Goal: Task Accomplishment & Management: Use online tool/utility

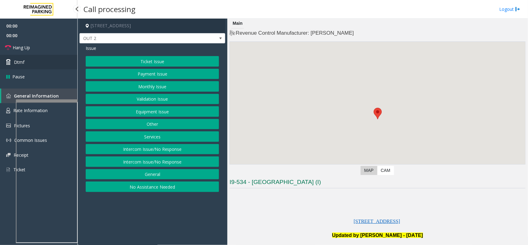
click at [59, 64] on link "Dtmf" at bounding box center [38, 62] width 77 height 15
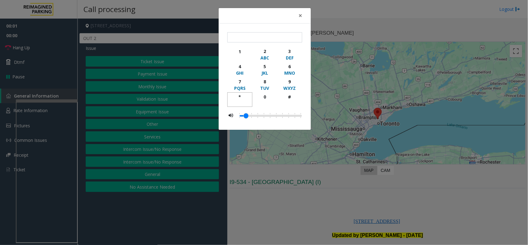
click at [237, 99] on div "*" at bounding box center [240, 96] width 17 height 7
click at [293, 81] on div "9" at bounding box center [289, 81] width 17 height 7
click at [293, 98] on div "#" at bounding box center [289, 96] width 17 height 7
type input "***"
click at [316, 209] on div "× *** 1 2 ABC 3 DEF 4 GHI 5 JKL 6 MNO 7 PQRS 8 TUV 9 WXYZ * 0 #" at bounding box center [264, 122] width 528 height 245
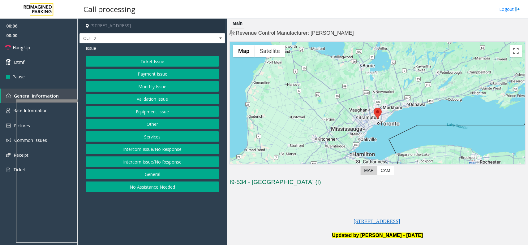
click at [193, 112] on button "Equipment Issue" at bounding box center [152, 111] width 133 height 11
click at [193, 112] on button "Gate / Door Won't Open" at bounding box center [152, 111] width 133 height 11
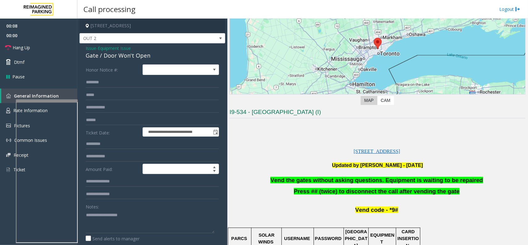
scroll to position [77, 0]
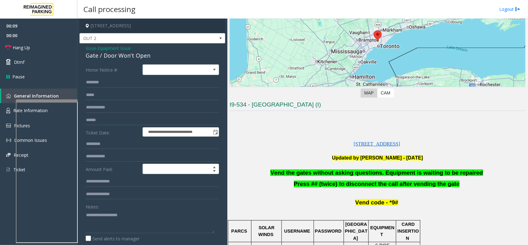
click at [297, 171] on span "Vend the gates without asking questions. Equipment is waiting to be repaired" at bounding box center [377, 172] width 213 height 7
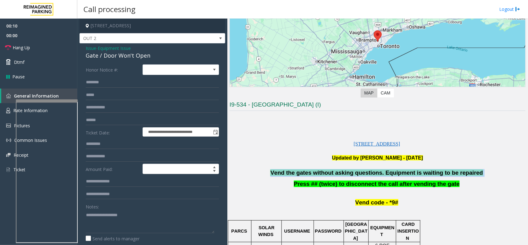
click at [297, 171] on span "Vend the gates without asking questions. Equipment is waiting to be repaired" at bounding box center [377, 172] width 213 height 7
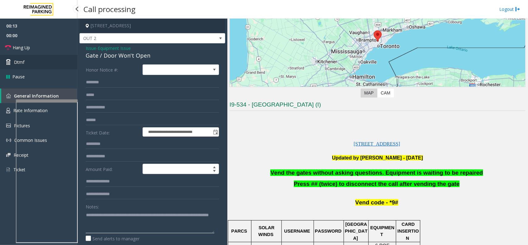
type textarea "**********"
click at [25, 63] on link "Dtmf" at bounding box center [38, 62] width 77 height 15
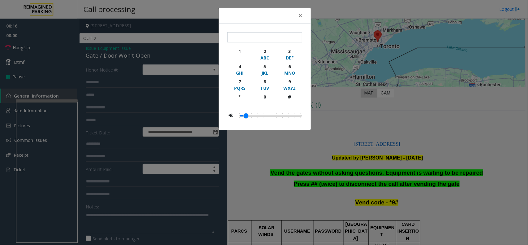
click at [281, 176] on div "× 1 2 ABC 3 DEF 4 GHI 5 JKL 6 MNO 7 PQRS 8 TUV 9 WXYZ * 0 #" at bounding box center [264, 122] width 528 height 245
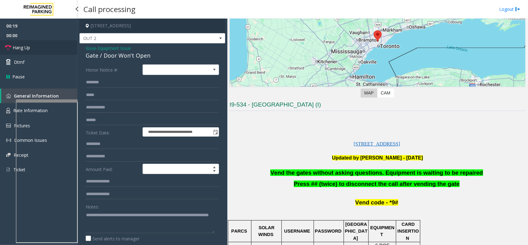
click at [39, 47] on link "Hang Up" at bounding box center [38, 47] width 77 height 15
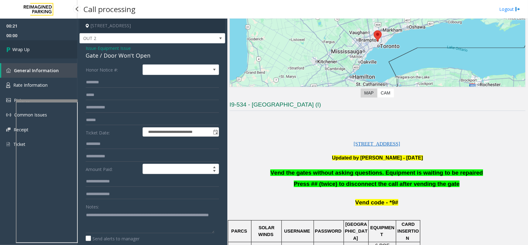
click at [39, 47] on link "Wrap Up" at bounding box center [38, 49] width 77 height 18
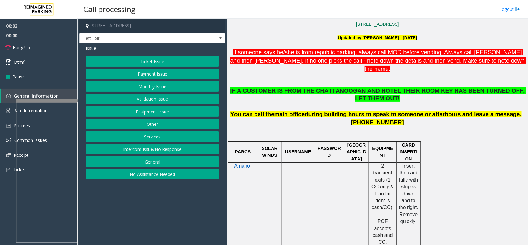
scroll to position [155, 0]
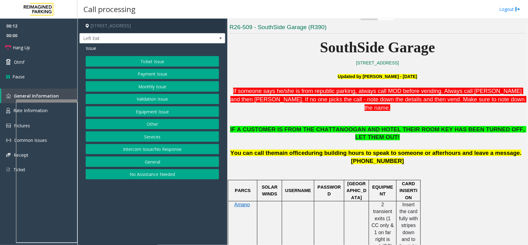
click at [144, 142] on button "Services" at bounding box center [152, 136] width 133 height 11
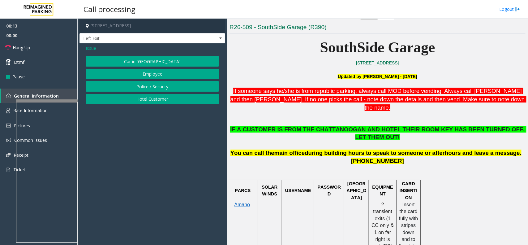
click at [138, 98] on button "Hotel Customer" at bounding box center [152, 99] width 133 height 11
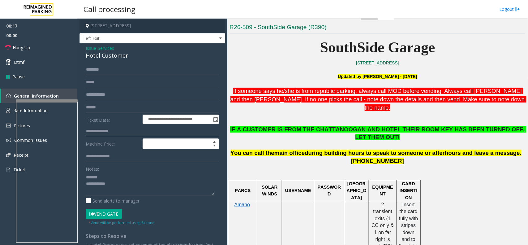
click at [124, 131] on input "text" at bounding box center [152, 131] width 133 height 11
click at [105, 56] on div "Hotel Customer" at bounding box center [152, 55] width 133 height 8
type textarea "**********"
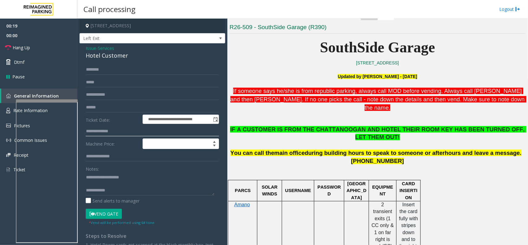
click at [117, 129] on input "text" at bounding box center [152, 131] width 133 height 11
type input "***"
click at [112, 71] on input "text" at bounding box center [152, 69] width 133 height 11
type textarea "**********"
click at [116, 69] on input "text" at bounding box center [152, 69] width 133 height 11
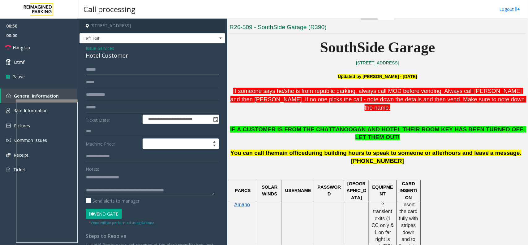
type input "******"
click at [98, 210] on button "Vend Gate" at bounding box center [104, 214] width 36 height 11
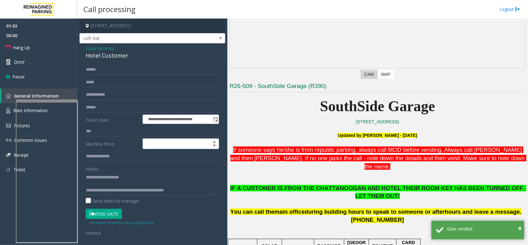
scroll to position [77, 0]
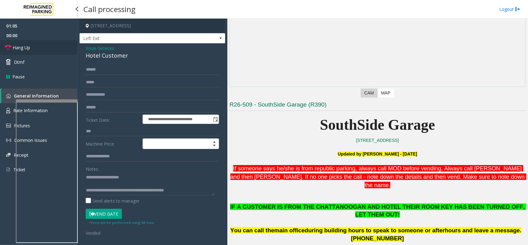
click at [52, 43] on link "Hang Up" at bounding box center [38, 47] width 77 height 15
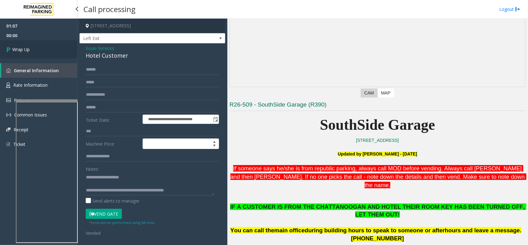
click at [36, 46] on link "Wrap Up" at bounding box center [38, 49] width 77 height 18
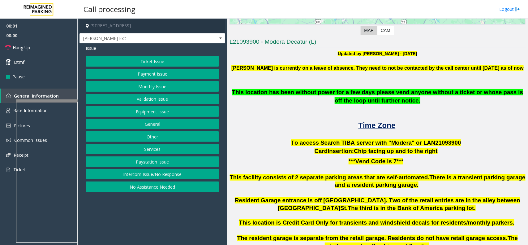
scroll to position [155, 0]
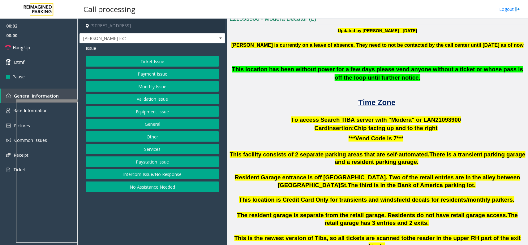
click at [385, 95] on div at bounding box center [378, 93] width 296 height 7
click at [380, 100] on span "Time Zone" at bounding box center [377, 102] width 37 height 8
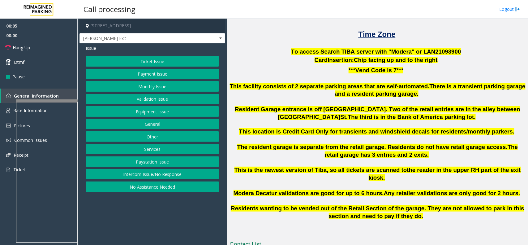
scroll to position [232, 0]
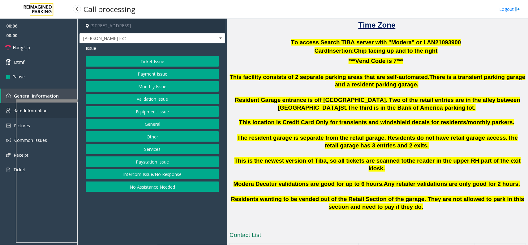
click at [3, 111] on link "Rate Information" at bounding box center [38, 110] width 77 height 15
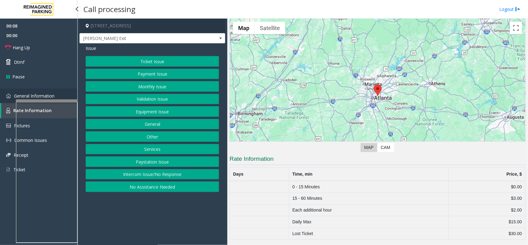
click at [5, 98] on link "General Information" at bounding box center [38, 96] width 77 height 15
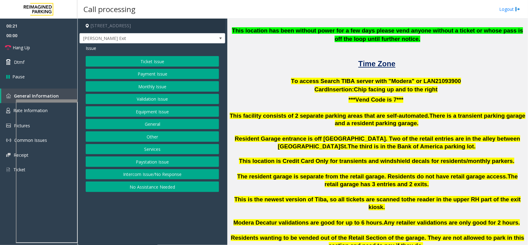
scroll to position [155, 0]
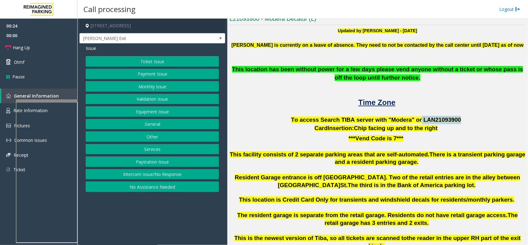
drag, startPoint x: 414, startPoint y: 119, endPoint x: 448, endPoint y: 121, distance: 33.8
click at [448, 121] on p "To access Search TIBA server with "Modera" or LAN21093 900" at bounding box center [378, 120] width 296 height 8
copy span "LAN21093 900"
click at [6, 107] on link "Rate Information" at bounding box center [38, 110] width 77 height 15
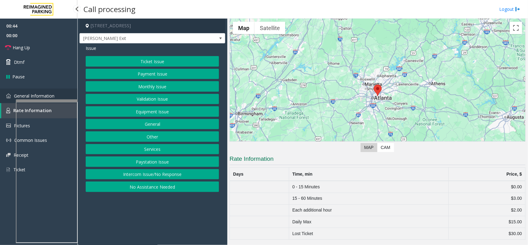
click at [18, 92] on link "General Information" at bounding box center [38, 96] width 77 height 15
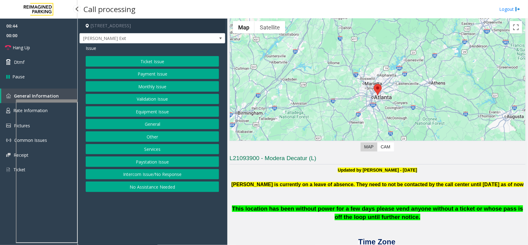
scroll to position [155, 0]
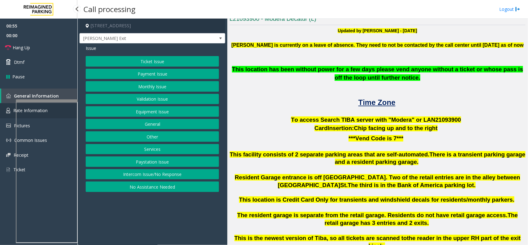
click at [2, 110] on link "Rate Information" at bounding box center [38, 110] width 77 height 15
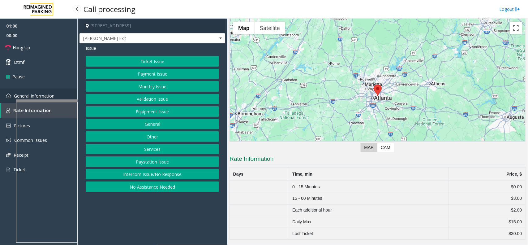
click at [4, 92] on link "General Information" at bounding box center [38, 96] width 77 height 15
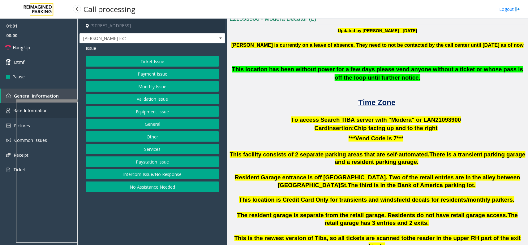
click at [2, 104] on link "Rate Information" at bounding box center [38, 110] width 77 height 15
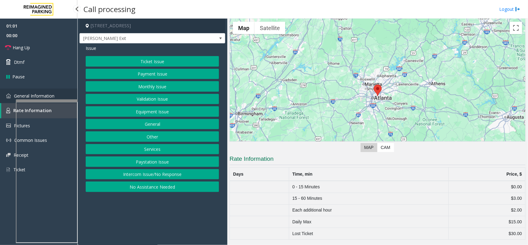
click at [5, 95] on link "General Information" at bounding box center [38, 96] width 77 height 15
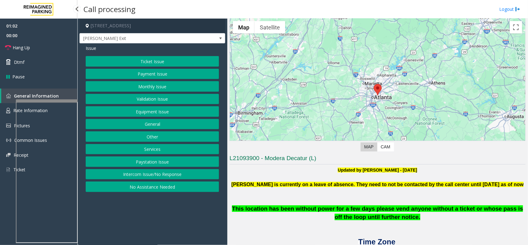
scroll to position [155, 0]
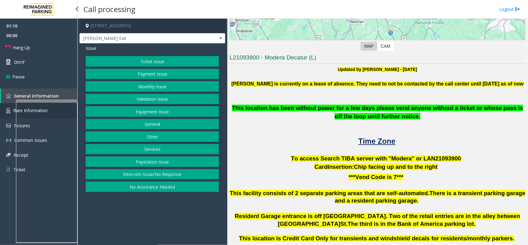
click at [7, 105] on link "Rate Information" at bounding box center [38, 110] width 77 height 15
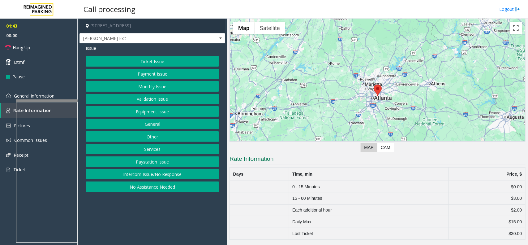
click at [124, 65] on button "Ticket Issue" at bounding box center [152, 61] width 133 height 11
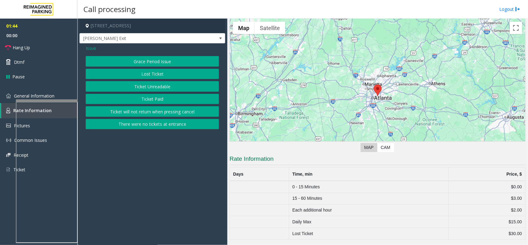
click at [140, 123] on button "There were no tickets at entrance" at bounding box center [152, 124] width 133 height 11
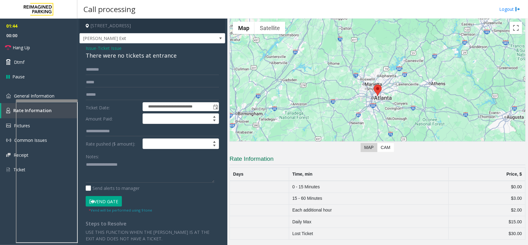
click at [121, 61] on div "**********" at bounding box center [153, 184] width 146 height 283
click at [115, 71] on input "text" at bounding box center [152, 69] width 133 height 11
click at [95, 58] on div "There were no tickets at entrance" at bounding box center [152, 55] width 133 height 8
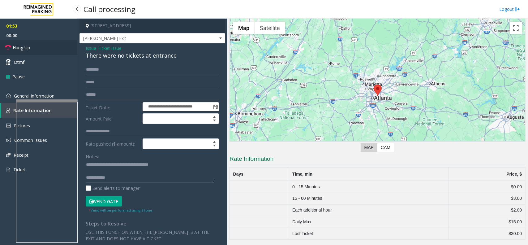
click at [47, 46] on link "Hang Up" at bounding box center [38, 47] width 77 height 15
click at [52, 92] on link "General Information" at bounding box center [38, 96] width 77 height 15
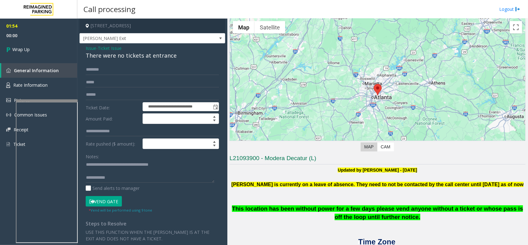
scroll to position [116, 0]
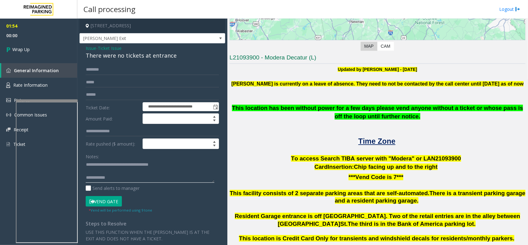
click at [126, 179] on textarea at bounding box center [150, 171] width 129 height 23
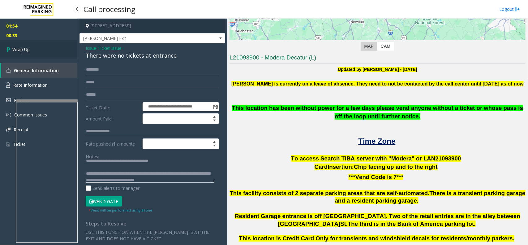
type textarea "**********"
click at [38, 42] on link "Wrap Up" at bounding box center [38, 49] width 77 height 18
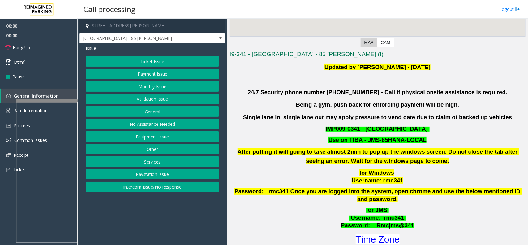
scroll to position [155, 0]
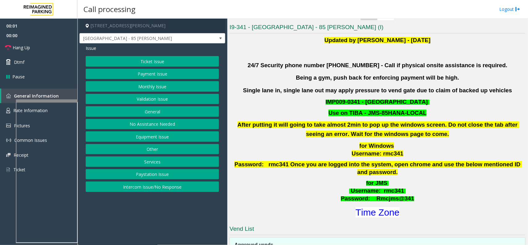
click at [373, 206] on h1 "Time Zone" at bounding box center [377, 212] width 297 height 13
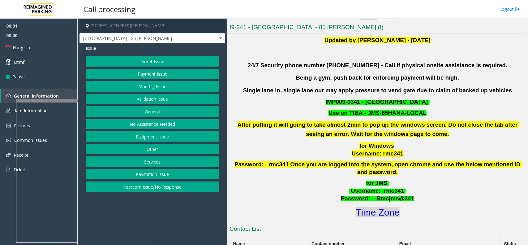
click at [367, 207] on font "Time Zone" at bounding box center [378, 212] width 44 height 10
click at [148, 95] on button "Validation Issue" at bounding box center [152, 99] width 133 height 11
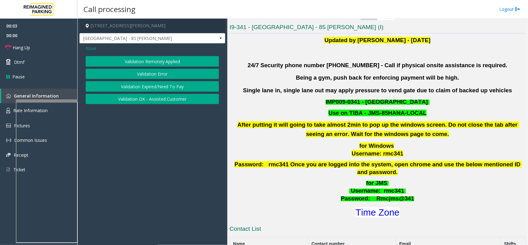
click at [154, 76] on button "Validation Error" at bounding box center [152, 74] width 133 height 11
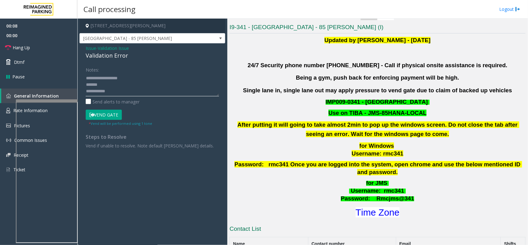
click at [127, 89] on textarea at bounding box center [152, 84] width 133 height 23
click at [138, 76] on textarea at bounding box center [152, 84] width 133 height 23
click at [138, 80] on textarea at bounding box center [152, 84] width 133 height 23
type textarea "**********"
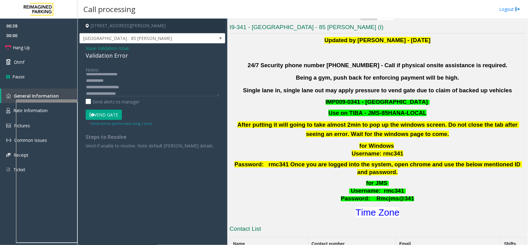
click at [114, 114] on button "Vend Gate" at bounding box center [104, 115] width 36 height 11
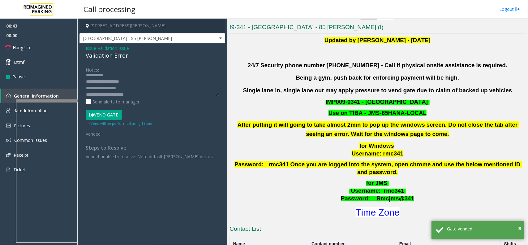
scroll to position [3, 0]
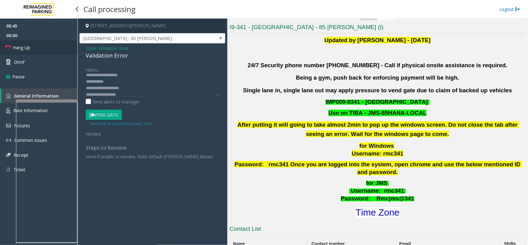
click at [50, 48] on link "Hang Up" at bounding box center [38, 47] width 77 height 15
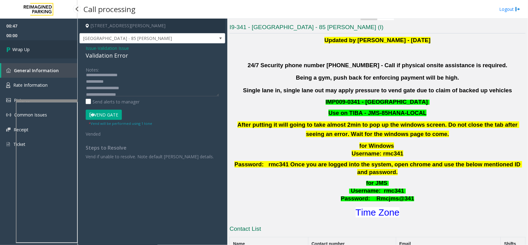
click at [50, 48] on link "Wrap Up" at bounding box center [38, 49] width 77 height 18
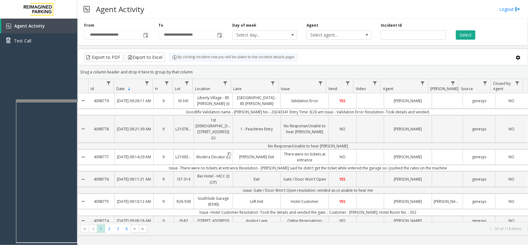
drag, startPoint x: 229, startPoint y: 149, endPoint x: 196, endPoint y: 151, distance: 33.8
click at [196, 151] on div "Modera Decatur (L)" at bounding box center [213, 157] width 39 height 15
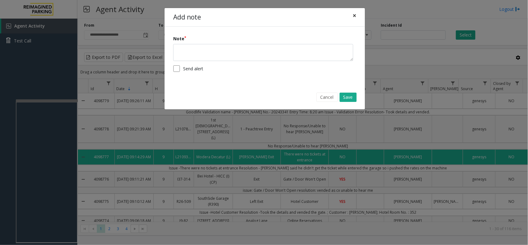
click at [359, 14] on button "×" at bounding box center [355, 15] width 12 height 15
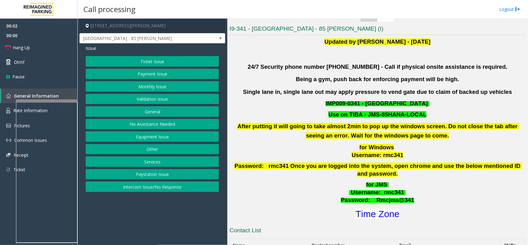
scroll to position [155, 0]
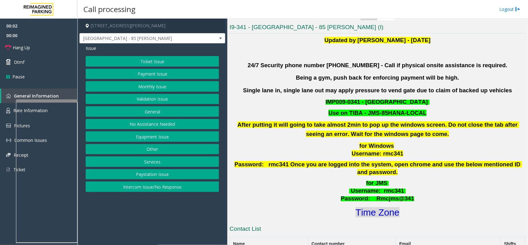
click at [365, 207] on font "Time Zone" at bounding box center [378, 212] width 44 height 10
click at [147, 97] on button "Validation Issue" at bounding box center [152, 99] width 133 height 11
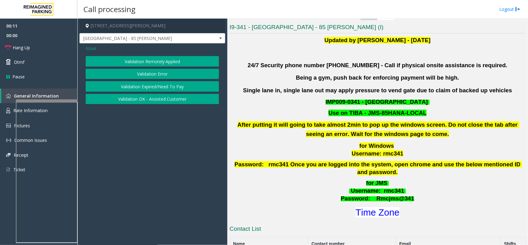
click at [143, 73] on button "Validation Error" at bounding box center [152, 74] width 133 height 11
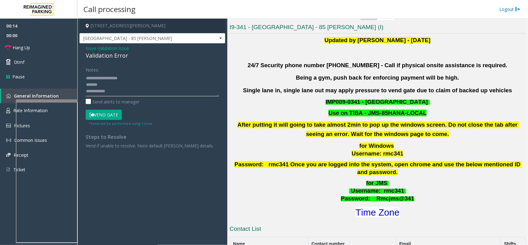
click at [121, 89] on textarea at bounding box center [152, 84] width 133 height 23
click at [121, 86] on textarea at bounding box center [152, 84] width 133 height 23
click at [140, 91] on textarea at bounding box center [152, 84] width 133 height 23
click at [134, 92] on textarea at bounding box center [152, 84] width 133 height 23
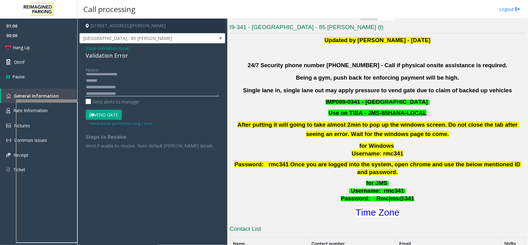
click at [114, 81] on textarea at bounding box center [152, 84] width 133 height 23
type textarea "**********"
click at [112, 115] on button "Vend Gate" at bounding box center [104, 115] width 36 height 11
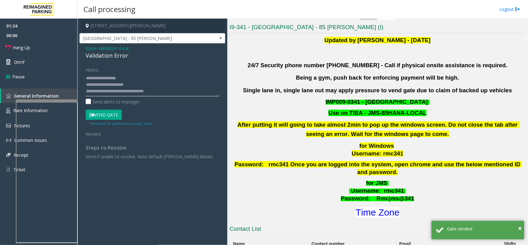
scroll to position [0, 0]
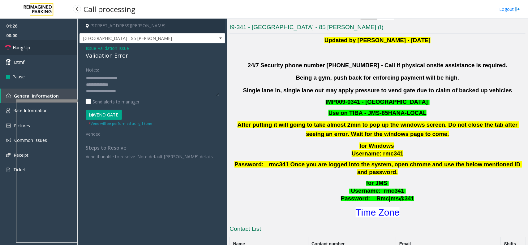
click at [61, 48] on link "Hang Up" at bounding box center [38, 47] width 77 height 15
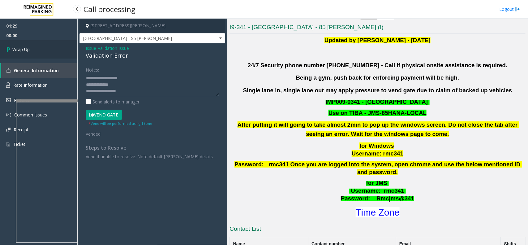
click at [61, 48] on link "Wrap Up" at bounding box center [38, 49] width 77 height 18
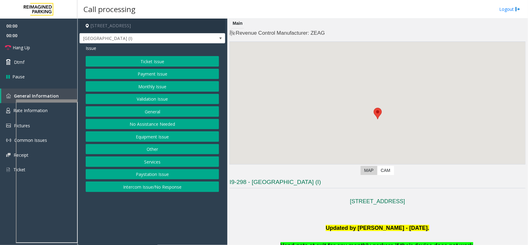
click at [313, 123] on div at bounding box center [378, 119] width 296 height 155
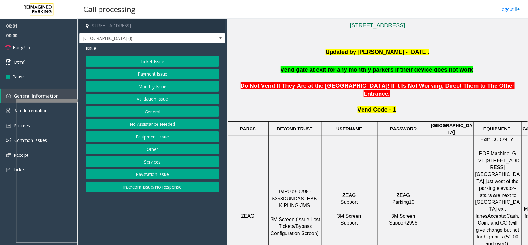
scroll to position [193, 0]
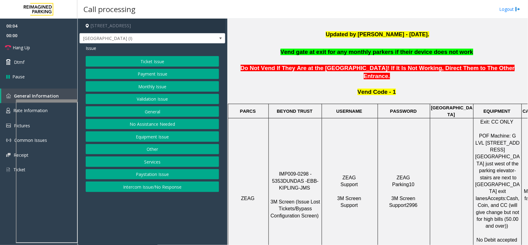
drag, startPoint x: 318, startPoint y: 148, endPoint x: 272, endPoint y: 142, distance: 46.8
click at [272, 142] on td "IMP009-0298 - 5353 DUNDAS - EBB-KIPLING-JMS 3M Screen (Issue Lost Tickets/Bypas…" at bounding box center [295, 198] width 53 height 160
copy span "IMP009-0298 - 5353"
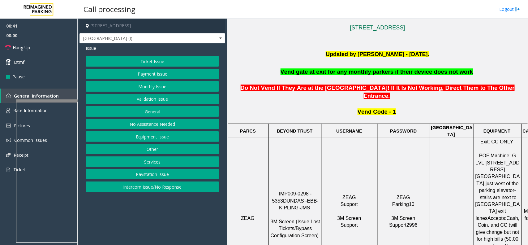
scroll to position [155, 0]
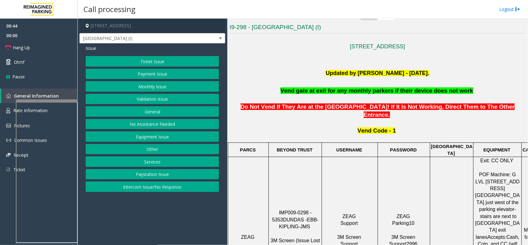
click at [157, 57] on button "Ticket Issue" at bounding box center [152, 61] width 133 height 11
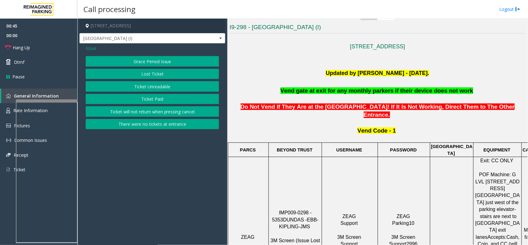
click at [156, 81] on button "Ticket Unreadable" at bounding box center [152, 86] width 133 height 11
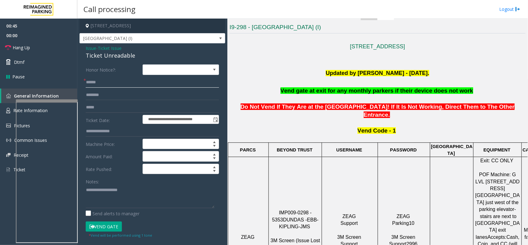
click at [124, 81] on input "text" at bounding box center [152, 82] width 133 height 11
click at [91, 83] on input "text" at bounding box center [152, 82] width 133 height 11
type textarea "**********"
click at [92, 84] on input "text" at bounding box center [152, 82] width 133 height 11
click at [118, 83] on input "text" at bounding box center [152, 82] width 133 height 11
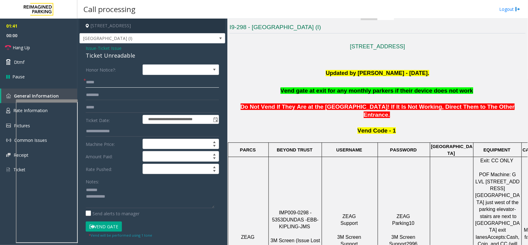
click at [124, 87] on input "*****" at bounding box center [152, 82] width 133 height 11
type input "**********"
click at [116, 199] on textarea at bounding box center [150, 196] width 129 height 23
click at [117, 229] on button "Vend Gate" at bounding box center [104, 226] width 36 height 11
click at [109, 56] on div "Ticket Unreadable" at bounding box center [152, 55] width 133 height 8
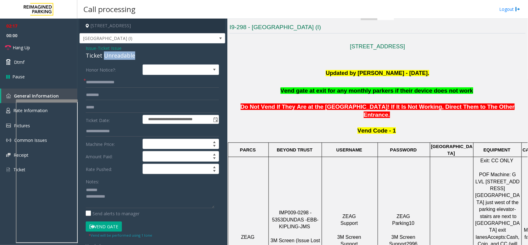
click at [109, 56] on div "Ticket Unreadable" at bounding box center [152, 55] width 133 height 8
click at [141, 56] on div "Ticket Unreadable" at bounding box center [152, 55] width 133 height 8
click at [26, 41] on link "Hang Up" at bounding box center [38, 47] width 77 height 15
click at [95, 58] on div "Ticket Unreadable" at bounding box center [152, 55] width 133 height 8
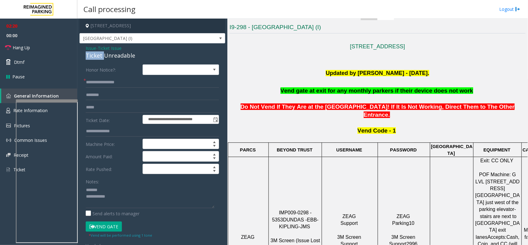
click at [95, 58] on div "Ticket Unreadable" at bounding box center [152, 55] width 133 height 8
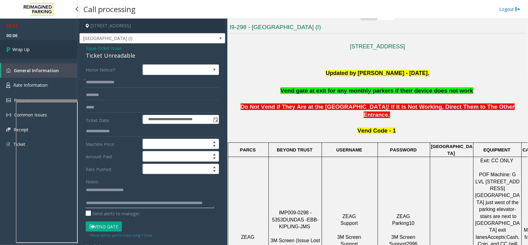
type textarea "**********"
click at [48, 46] on link "Wrap Up" at bounding box center [38, 49] width 77 height 18
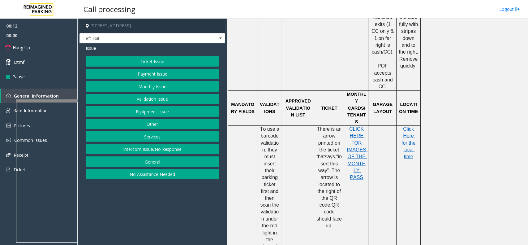
scroll to position [348, 0]
click at [159, 137] on button "Services" at bounding box center [152, 136] width 133 height 11
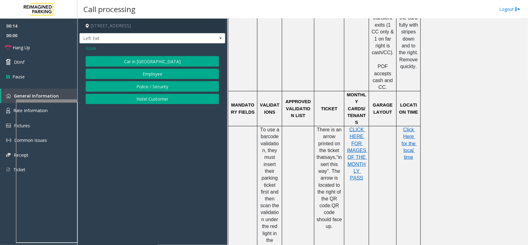
click at [149, 92] on div "Car in Tow Employee Police / Security Hotel Customer" at bounding box center [152, 80] width 133 height 48
click at [147, 99] on button "Hotel Customer" at bounding box center [152, 99] width 133 height 11
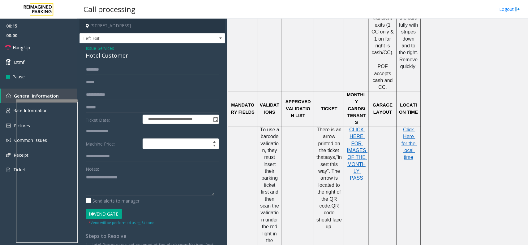
click at [116, 137] on input "text" at bounding box center [152, 131] width 133 height 11
type textarea "**********"
click at [118, 129] on input "text" at bounding box center [152, 131] width 133 height 11
type input "***"
click at [120, 74] on input "text" at bounding box center [152, 69] width 133 height 11
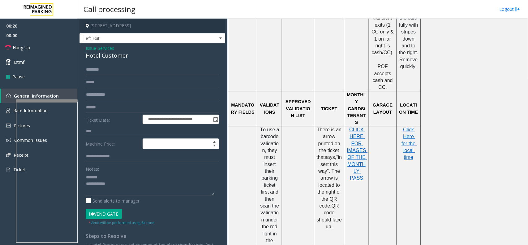
click at [102, 58] on div "Hotel Customer" at bounding box center [152, 55] width 133 height 8
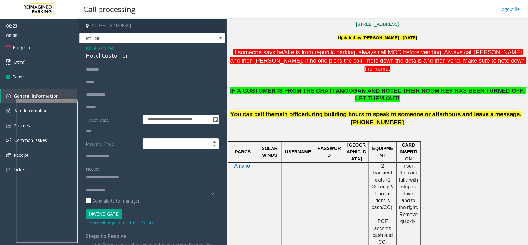
scroll to position [155, 0]
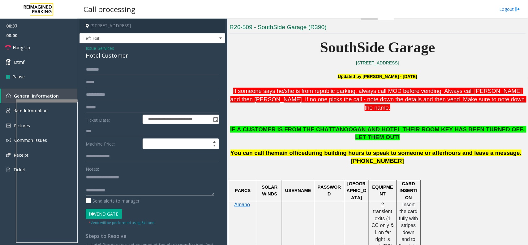
type textarea "**********"
click at [202, 72] on input "text" at bounding box center [152, 69] width 133 height 11
type input "****"
click at [115, 130] on input "***" at bounding box center [152, 131] width 133 height 11
click at [106, 210] on button "Vend Gate" at bounding box center [104, 214] width 36 height 11
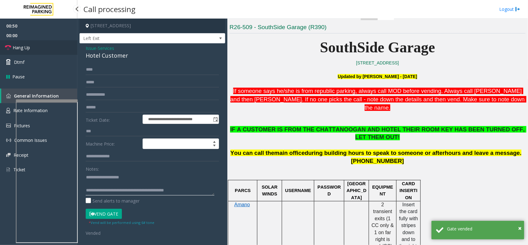
type textarea "**********"
click at [59, 45] on link "Hang Up" at bounding box center [38, 47] width 77 height 15
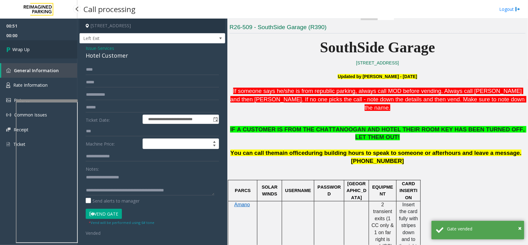
click at [48, 44] on link "Wrap Up" at bounding box center [38, 49] width 77 height 18
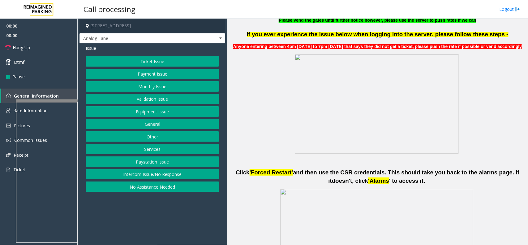
scroll to position [348, 0]
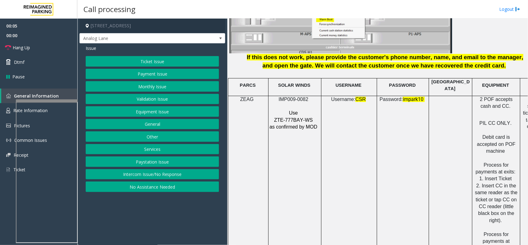
click at [364, 143] on td "Username: CSR" at bounding box center [350, 182] width 56 height 173
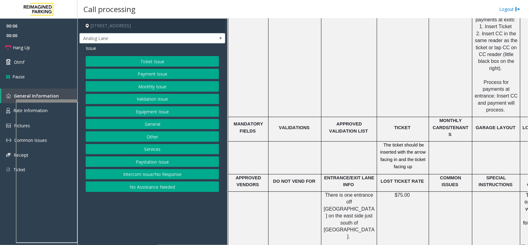
scroll to position [967, 0]
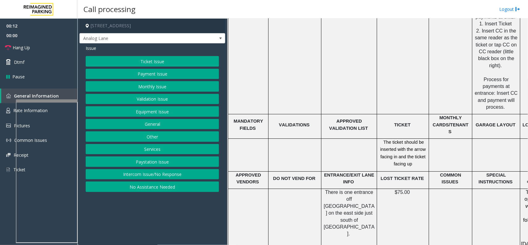
click at [177, 58] on button "Ticket Issue" at bounding box center [152, 61] width 133 height 11
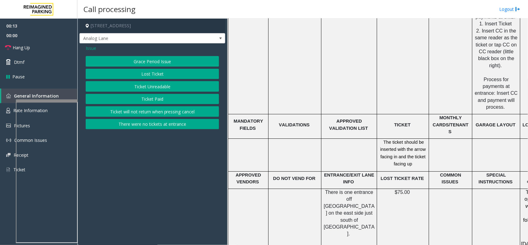
click at [164, 90] on button "Ticket Unreadable" at bounding box center [152, 86] width 133 height 11
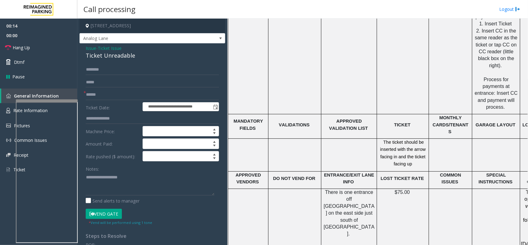
click at [107, 103] on label "Ticket Date:" at bounding box center [112, 106] width 57 height 9
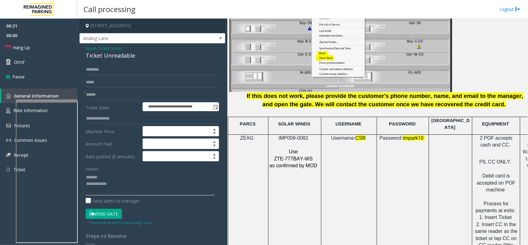
scroll to position [735, 0]
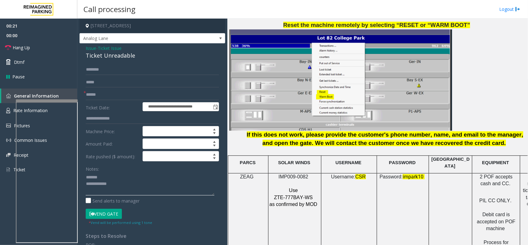
type textarea "**********"
click at [290, 180] on p at bounding box center [294, 183] width 50 height 7
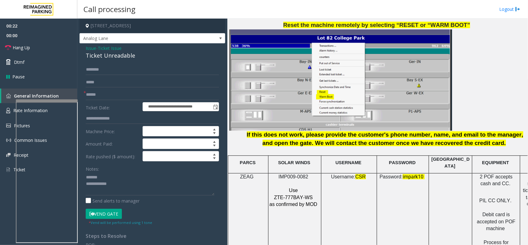
click at [293, 174] on span "IMP009-0082" at bounding box center [294, 176] width 30 height 5
copy p "IMP009-0082"
click at [142, 99] on input "text" at bounding box center [152, 94] width 133 height 11
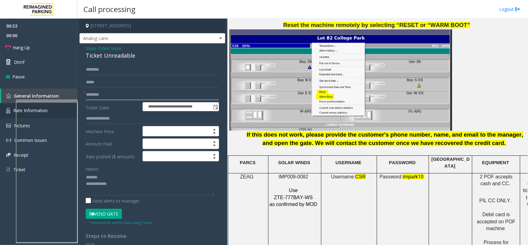
type input "********"
click at [102, 57] on div "Ticket Unreadable" at bounding box center [152, 55] width 133 height 8
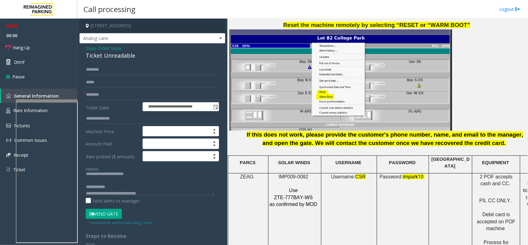
drag, startPoint x: 95, startPoint y: 214, endPoint x: 129, endPoint y: 207, distance: 34.4
click at [95, 214] on button "Vend Gate" at bounding box center [104, 214] width 36 height 11
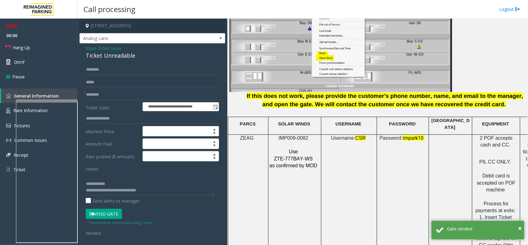
scroll to position [39, 0]
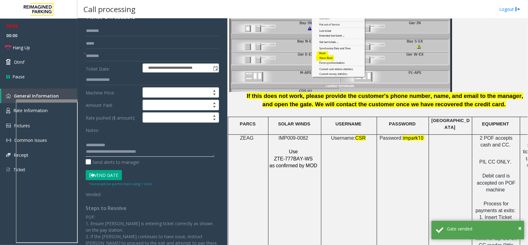
click at [103, 145] on textarea at bounding box center [150, 144] width 129 height 23
click at [109, 155] on textarea at bounding box center [150, 144] width 129 height 23
click at [111, 155] on textarea at bounding box center [150, 144] width 129 height 23
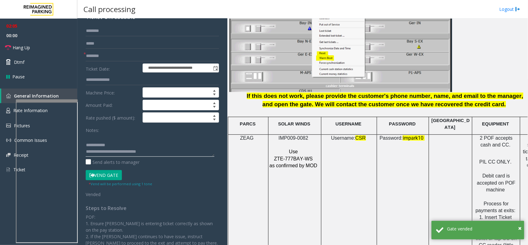
click at [111, 155] on textarea at bounding box center [150, 144] width 129 height 23
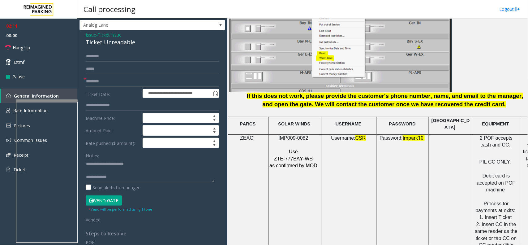
scroll to position [0, 0]
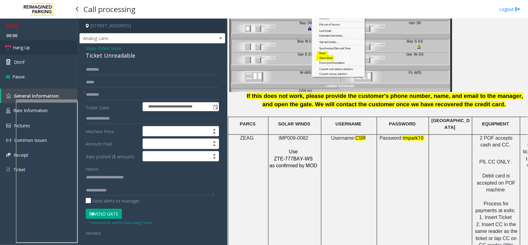
click at [59, 44] on link "Hang Up" at bounding box center [38, 47] width 77 height 15
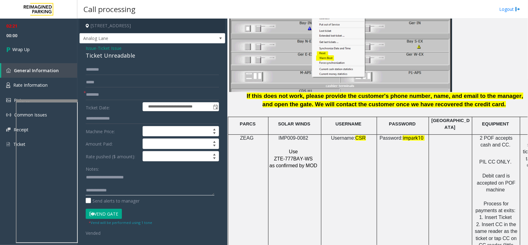
click at [121, 183] on textarea at bounding box center [150, 183] width 129 height 23
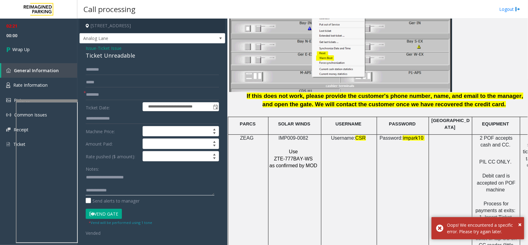
scroll to position [7, 0]
click at [125, 181] on textarea at bounding box center [150, 183] width 129 height 23
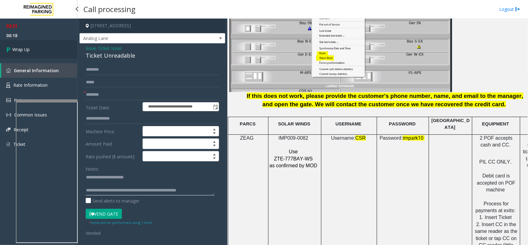
type textarea "**********"
click at [50, 58] on link "Wrap Up" at bounding box center [38, 49] width 77 height 18
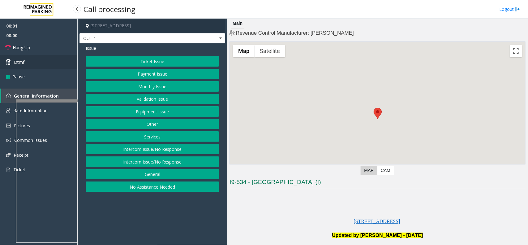
click at [24, 64] on span "Dtmf" at bounding box center [19, 62] width 11 height 7
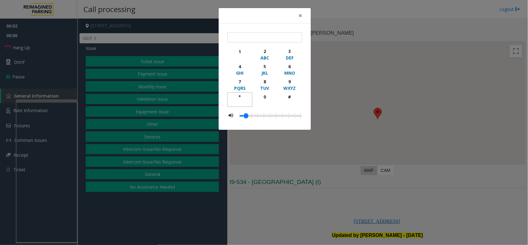
click at [242, 98] on div "*" at bounding box center [240, 96] width 17 height 7
click at [294, 81] on div "9" at bounding box center [289, 81] width 17 height 7
click at [296, 100] on div "button" at bounding box center [289, 103] width 17 height 6
type input "***"
click at [307, 197] on div "× *** 1 2 ABC 3 DEF 4 GHI 5 JKL 6 MNO 7 PQRS 8 TUV 9 WXYZ * 0 #" at bounding box center [264, 122] width 528 height 245
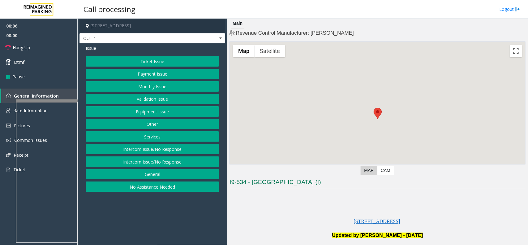
click at [149, 114] on button "Equipment Issue" at bounding box center [152, 111] width 133 height 11
click at [149, 114] on button "Gate / Door Won't Open" at bounding box center [152, 111] width 133 height 11
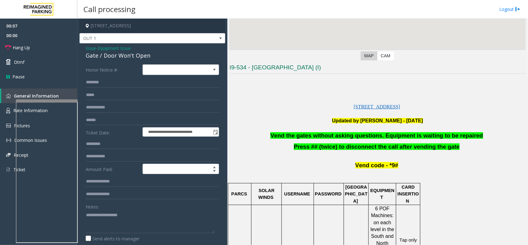
scroll to position [116, 0]
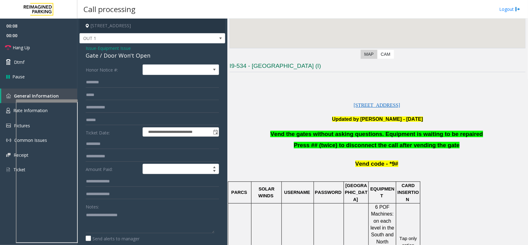
click at [337, 132] on span "Vend the gates without asking questions. Equipment is waiting to be repaired" at bounding box center [377, 134] width 213 height 7
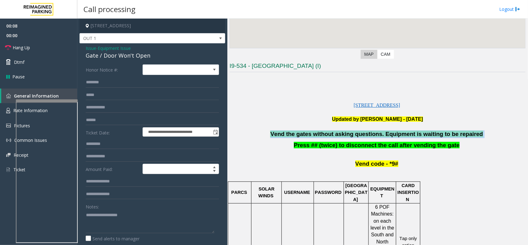
click at [337, 132] on span "Vend the gates without asking questions. Equipment is waiting to be repaired" at bounding box center [377, 134] width 213 height 7
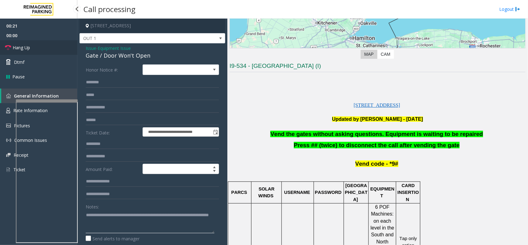
type textarea "**********"
click at [46, 44] on link "Hang Up" at bounding box center [38, 47] width 77 height 15
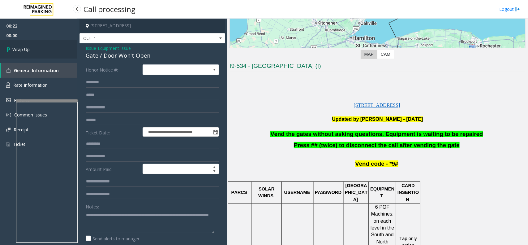
click at [46, 44] on link "Wrap Up" at bounding box center [38, 49] width 77 height 18
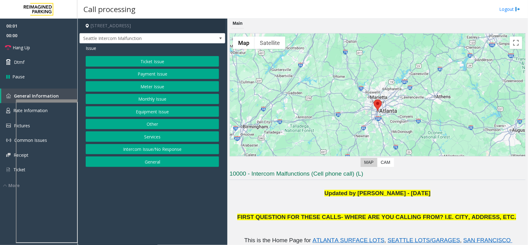
scroll to position [116, 0]
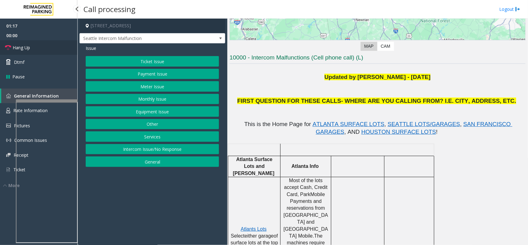
click at [23, 50] on span "Hang Up" at bounding box center [21, 47] width 17 height 7
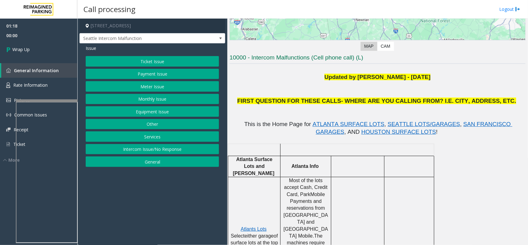
click at [140, 111] on button "Equipment Issue" at bounding box center [152, 111] width 133 height 11
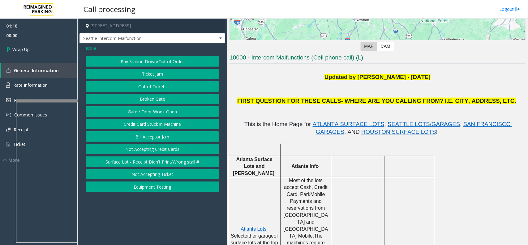
click at [140, 110] on button "Gate / Door Won't Open" at bounding box center [152, 111] width 133 height 11
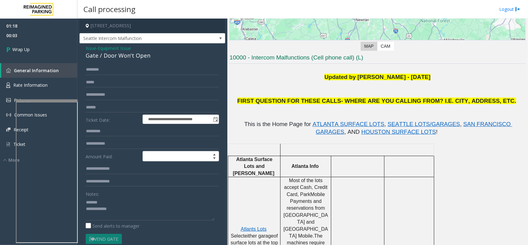
click at [108, 64] on div "**********" at bounding box center [153, 177] width 146 height 268
click at [113, 58] on div "Gate / Door Won't Open" at bounding box center [152, 55] width 133 height 8
click at [141, 213] on textarea at bounding box center [150, 208] width 129 height 23
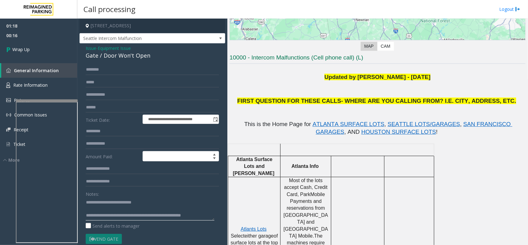
scroll to position [4, 0]
type textarea "**********"
click at [67, 52] on link "Wrap Up" at bounding box center [38, 49] width 77 height 18
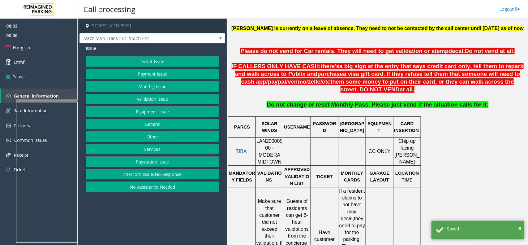
scroll to position [271, 0]
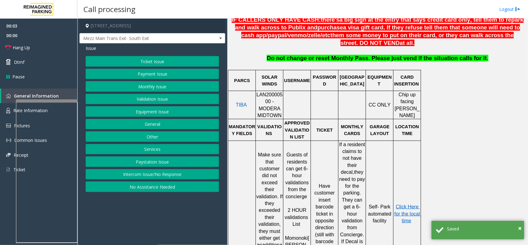
click at [274, 98] on span "LAN20000500 - MODERA MIDTOWN" at bounding box center [270, 105] width 26 height 26
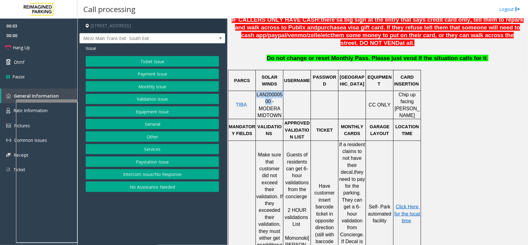
click at [274, 98] on span "LAN20000500 - MODERA MIDTOWN" at bounding box center [270, 105] width 26 height 26
copy span "LAN20000500"
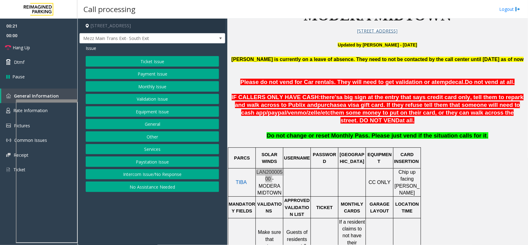
scroll to position [155, 0]
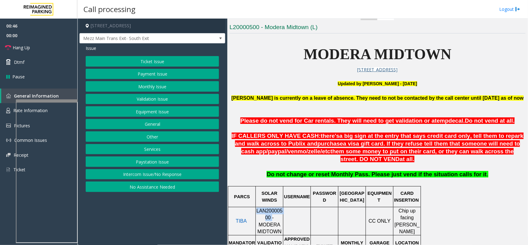
click at [153, 103] on button "Validation Issue" at bounding box center [152, 99] width 133 height 11
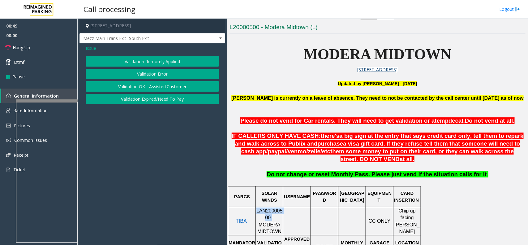
click at [160, 74] on button "Validation Error" at bounding box center [152, 74] width 133 height 11
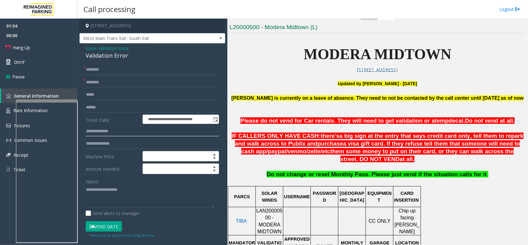
click at [119, 128] on input "text" at bounding box center [152, 131] width 133 height 11
type textarea "**********"
click at [105, 107] on input "text" at bounding box center [152, 107] width 133 height 11
click at [102, 135] on input "text" at bounding box center [152, 131] width 133 height 11
click at [91, 131] on input "*****" at bounding box center [152, 131] width 133 height 11
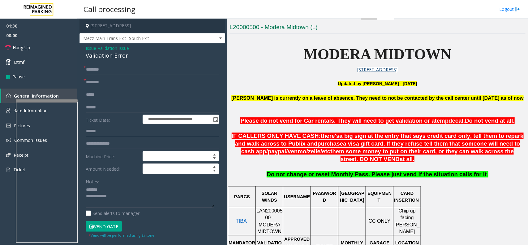
type input "******"
click at [101, 107] on input "text" at bounding box center [152, 107] width 133 height 11
click at [104, 106] on input "text" at bounding box center [152, 107] width 133 height 11
type input "******"
click at [103, 82] on input "text" at bounding box center [152, 82] width 133 height 11
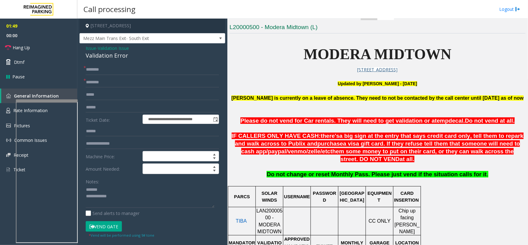
click at [338, 57] on span "MODERA MIDTOWN" at bounding box center [378, 54] width 148 height 16
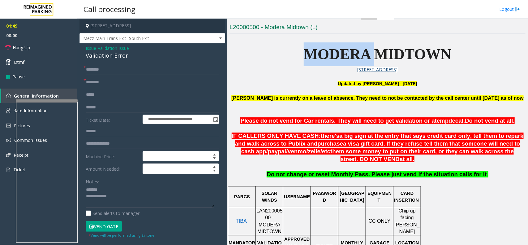
click at [338, 57] on span "MODERA MIDTOWN" at bounding box center [378, 54] width 148 height 16
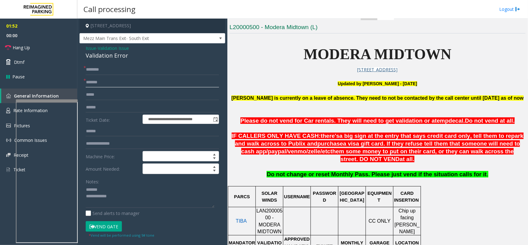
type input "******"
click at [94, 130] on input "******" at bounding box center [152, 131] width 133 height 11
click at [99, 108] on input "******" at bounding box center [152, 107] width 133 height 11
type input "*******"
click at [100, 66] on input "text" at bounding box center [152, 69] width 133 height 11
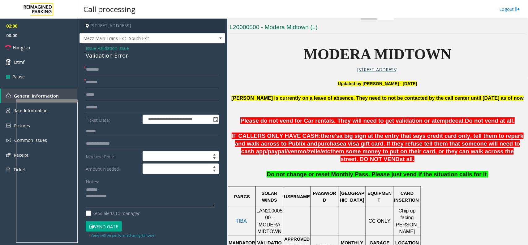
click at [103, 53] on div "Validation Error" at bounding box center [152, 55] width 133 height 8
click at [135, 197] on textarea at bounding box center [150, 196] width 129 height 23
type textarea "**********"
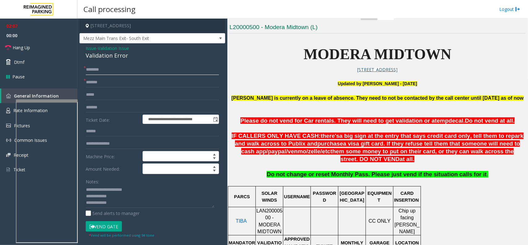
click at [113, 68] on input "text" at bounding box center [152, 69] width 133 height 11
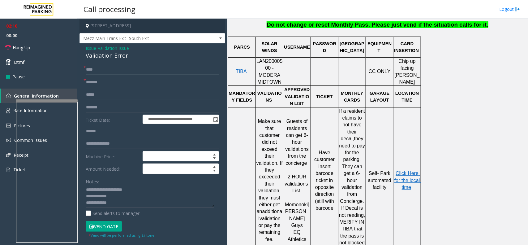
scroll to position [310, 0]
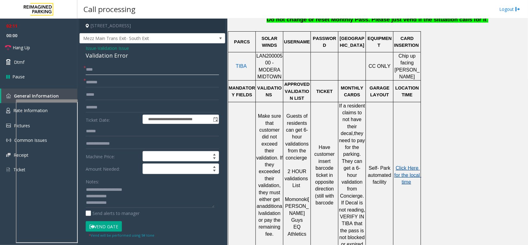
type input "****"
click at [400, 165] on span "Click Here for the local time" at bounding box center [408, 174] width 27 height 19
click at [118, 197] on textarea at bounding box center [150, 196] width 129 height 23
click at [118, 194] on textarea at bounding box center [150, 196] width 129 height 23
click at [118, 229] on button "Vend Gate" at bounding box center [104, 226] width 36 height 11
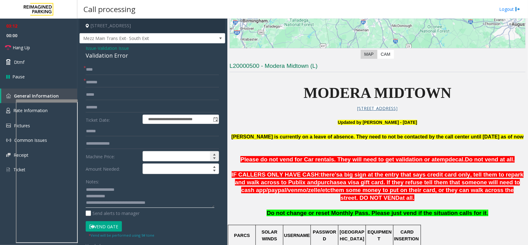
scroll to position [77, 0]
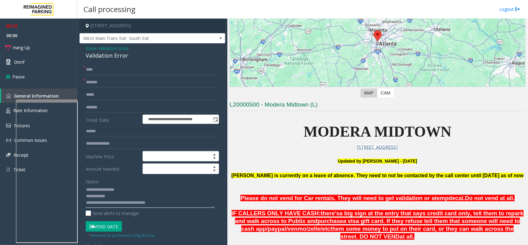
click at [127, 193] on textarea at bounding box center [150, 196] width 129 height 23
type textarea "**********"
click at [32, 44] on link "Hang Up" at bounding box center [38, 47] width 77 height 15
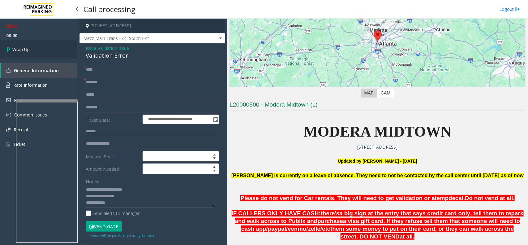
click at [32, 44] on link "Wrap Up" at bounding box center [38, 49] width 77 height 18
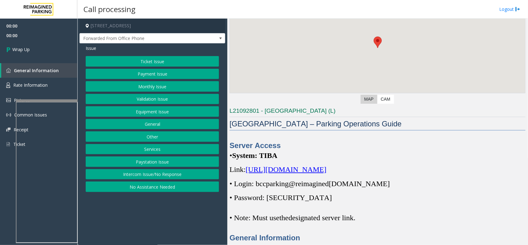
scroll to position [77, 0]
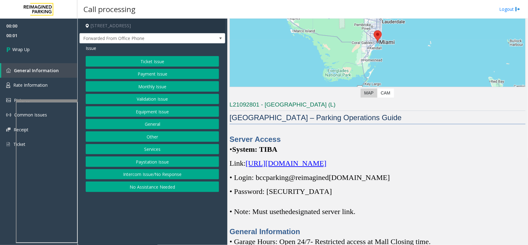
click at [159, 177] on button "Intercom Issue/No Response" at bounding box center [152, 174] width 133 height 11
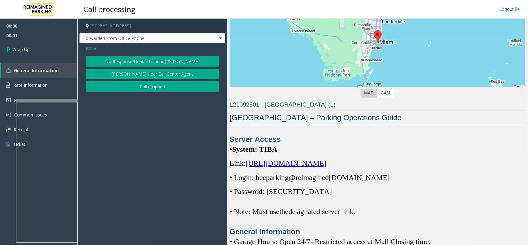
click at [176, 87] on button "Call dropped" at bounding box center [152, 86] width 133 height 11
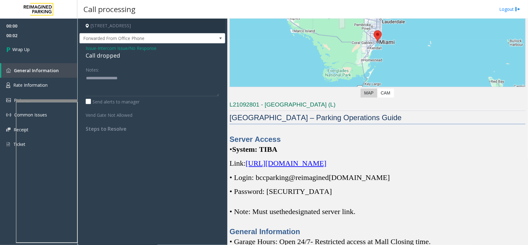
click at [96, 54] on div "Call dropped" at bounding box center [152, 55] width 133 height 8
type textarea "**********"
click at [63, 51] on link "Wrap Up" at bounding box center [38, 49] width 77 height 18
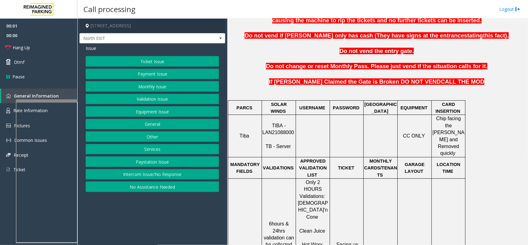
scroll to position [232, 0]
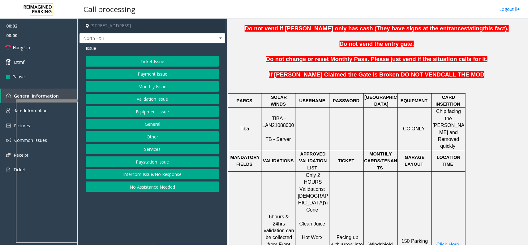
click at [276, 119] on span "TIBA - LAN21088000" at bounding box center [279, 122] width 32 height 12
copy p "LAN21088000"
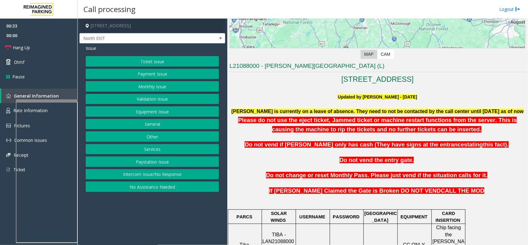
click at [277, 66] on h3 "L21088000 - [PERSON_NAME][GEOGRAPHIC_DATA] (L)" at bounding box center [378, 67] width 296 height 10
click at [124, 100] on button "Validation Issue" at bounding box center [152, 99] width 133 height 11
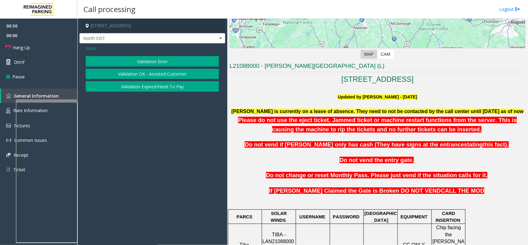
click at [128, 98] on app-call-processing-form "[STREET_ADDRESS] North EXIT Issue Validation Error Validation OK - Assisted Cus…" at bounding box center [152, 132] width 150 height 226
click at [144, 61] on button "Validation Error" at bounding box center [152, 61] width 133 height 11
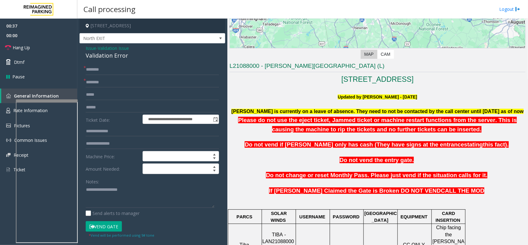
click at [273, 67] on h3 "L21088000 - [PERSON_NAME][GEOGRAPHIC_DATA] (L)" at bounding box center [378, 67] width 296 height 10
type input "******"
click at [104, 109] on input "text" at bounding box center [152, 107] width 133 height 11
click at [103, 130] on input "text" at bounding box center [152, 131] width 133 height 11
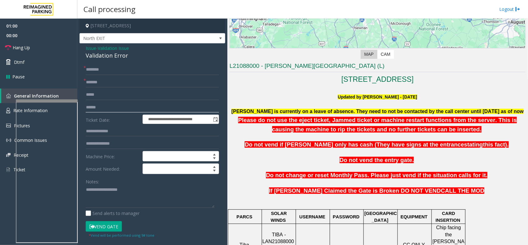
click at [132, 106] on input "text" at bounding box center [152, 107] width 133 height 11
type input "*******"
click at [91, 193] on textarea at bounding box center [150, 196] width 129 height 23
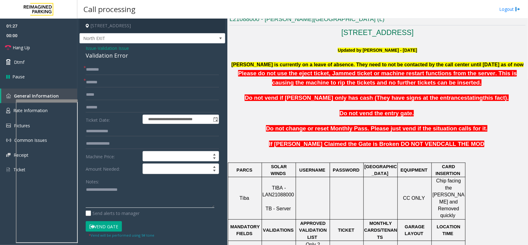
scroll to position [232, 0]
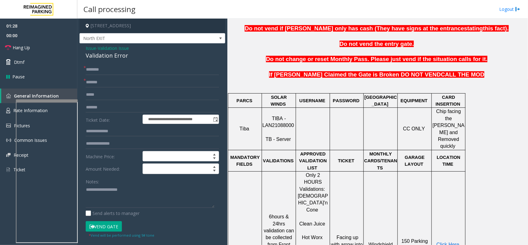
click at [443, 214] on td "Click Here" at bounding box center [449, 244] width 34 height 146
click at [443, 242] on span "Click Here" at bounding box center [448, 244] width 23 height 5
click at [116, 68] on input "text" at bounding box center [152, 69] width 133 height 11
click at [121, 70] on input "text" at bounding box center [152, 69] width 133 height 11
click at [103, 70] on input "**********" at bounding box center [152, 69] width 133 height 11
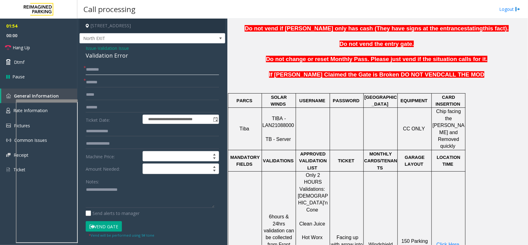
type input "********"
click at [101, 187] on textarea at bounding box center [150, 196] width 129 height 23
click at [127, 185] on div "Notes:" at bounding box center [152, 192] width 133 height 32
click at [129, 188] on textarea at bounding box center [150, 196] width 129 height 23
click at [106, 225] on button "Vend Gate" at bounding box center [104, 226] width 36 height 11
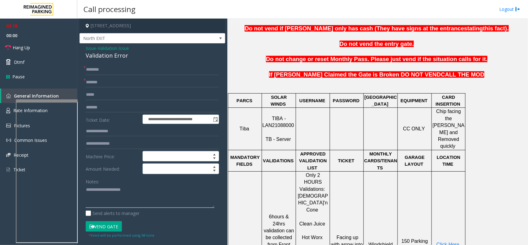
click at [152, 197] on textarea at bounding box center [150, 196] width 129 height 23
click at [154, 190] on textarea at bounding box center [150, 196] width 129 height 23
click at [102, 56] on div "Validation Error" at bounding box center [152, 55] width 133 height 8
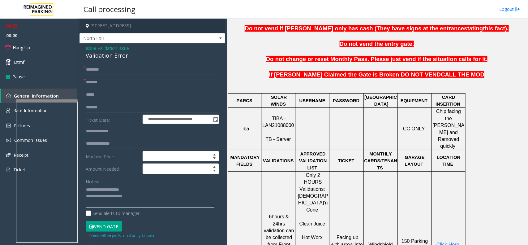
click at [127, 206] on textarea at bounding box center [150, 196] width 129 height 23
click at [137, 197] on textarea at bounding box center [150, 196] width 129 height 23
click at [140, 191] on textarea at bounding box center [150, 196] width 129 height 23
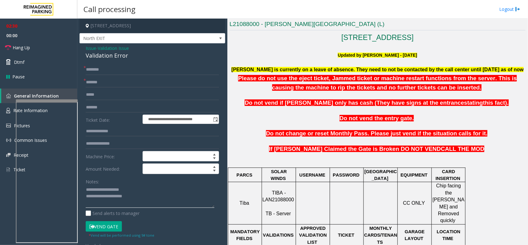
scroll to position [155, 0]
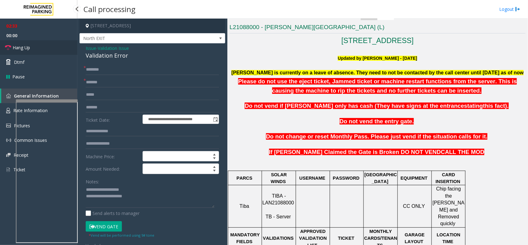
click at [50, 45] on link "Hang Up" at bounding box center [38, 47] width 77 height 15
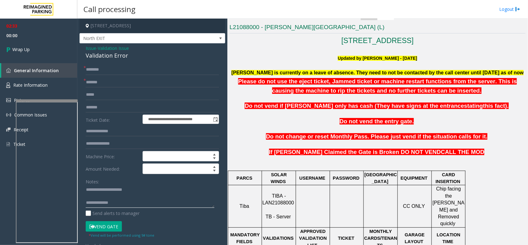
click at [132, 193] on textarea at bounding box center [150, 196] width 129 height 23
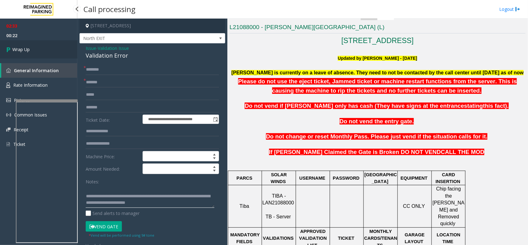
type textarea "**********"
click at [9, 56] on link "Wrap Up" at bounding box center [38, 49] width 77 height 18
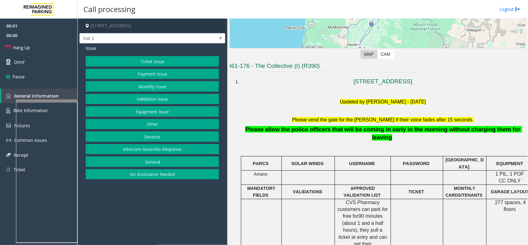
scroll to position [155, 0]
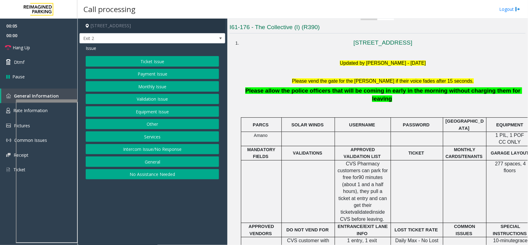
click at [168, 81] on button "Monthly Issue" at bounding box center [152, 86] width 133 height 11
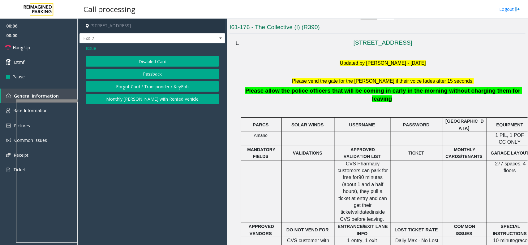
click at [163, 89] on button "Forgot Card / Transponder / KeyFob" at bounding box center [152, 86] width 133 height 11
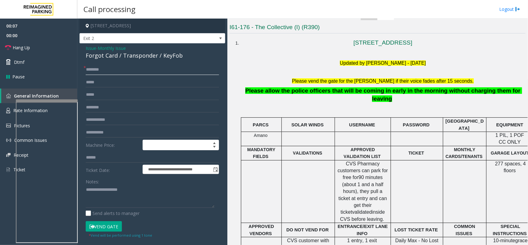
click at [155, 73] on input "text" at bounding box center [152, 69] width 133 height 11
type textarea "**********"
click at [119, 72] on input "text" at bounding box center [152, 69] width 133 height 11
click at [100, 69] on input "**********" at bounding box center [152, 69] width 133 height 11
type input "**********"
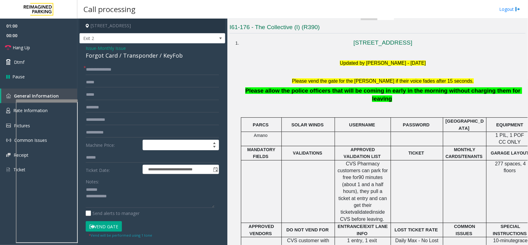
click at [104, 227] on button "Vend Gate" at bounding box center [104, 226] width 36 height 11
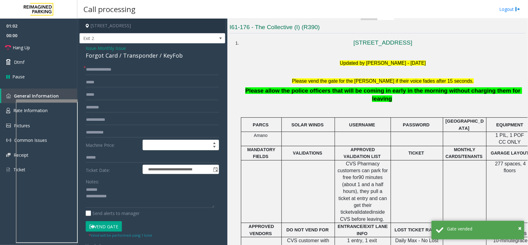
click at [132, 56] on div "Forgot Card / Transponder / KeyFob" at bounding box center [152, 55] width 133 height 8
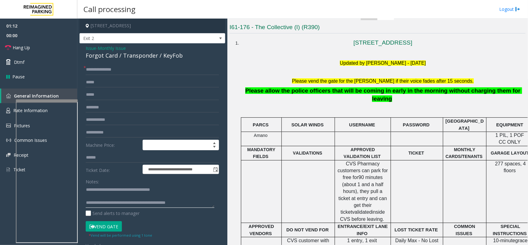
scroll to position [0, 0]
click at [131, 196] on textarea at bounding box center [150, 196] width 129 height 23
type textarea "**********"
click at [44, 37] on span "00:00" at bounding box center [38, 36] width 77 height 10
click at [41, 46] on link "Hang Up" at bounding box center [38, 47] width 77 height 15
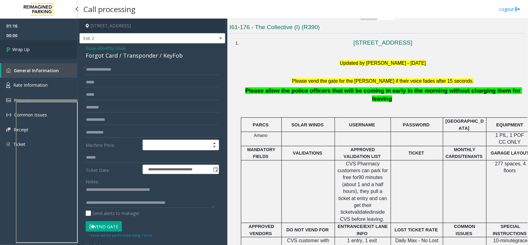
click at [39, 47] on link "Wrap Up" at bounding box center [38, 49] width 77 height 18
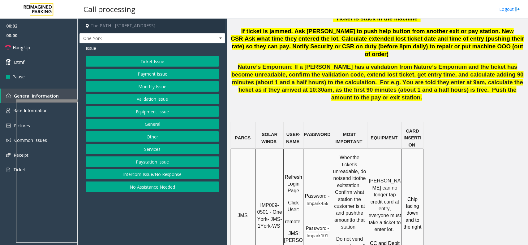
scroll to position [426, 0]
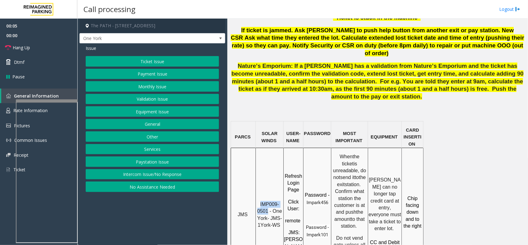
drag, startPoint x: 268, startPoint y: 165, endPoint x: 262, endPoint y: 154, distance: 12.5
click at [262, 201] on p "IMP009-0501 - One York- JMS-1York-WS" at bounding box center [269, 215] width 27 height 28
copy span "IMP009-0501"
click at [10, 109] on link "Rate Information" at bounding box center [38, 110] width 77 height 15
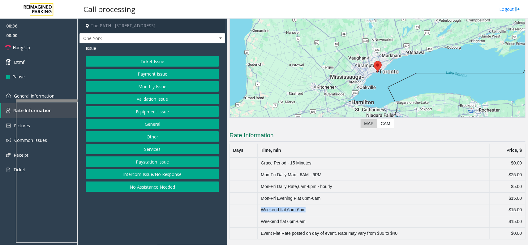
drag, startPoint x: 311, startPoint y: 210, endPoint x: 263, endPoint y: 209, distance: 48.6
click at [263, 209] on td "Weekend flat 6am-6pm" at bounding box center [374, 210] width 232 height 12
click at [335, 214] on td "Weekend flat 6am-6pm" at bounding box center [374, 210] width 232 height 12
click at [35, 95] on span "General Information" at bounding box center [34, 96] width 41 height 6
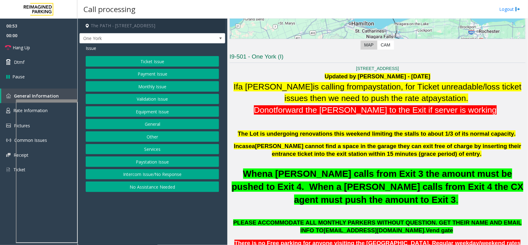
scroll to position [116, 0]
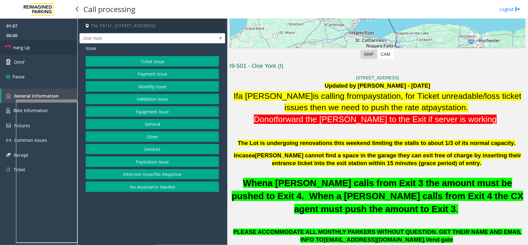
click at [67, 46] on link "Hang Up" at bounding box center [38, 47] width 77 height 15
click at [129, 110] on button "Equipment Issue" at bounding box center [152, 111] width 133 height 11
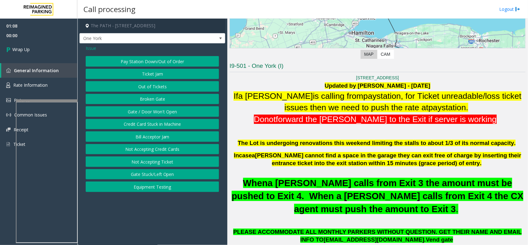
click at [129, 110] on button "Gate / Door Won't Open" at bounding box center [152, 111] width 133 height 11
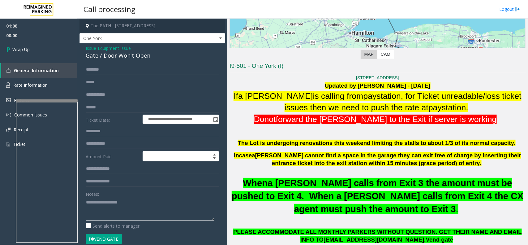
click at [99, 200] on textarea at bounding box center [150, 208] width 129 height 23
click at [107, 47] on span "Equipment Issue" at bounding box center [114, 48] width 33 height 7
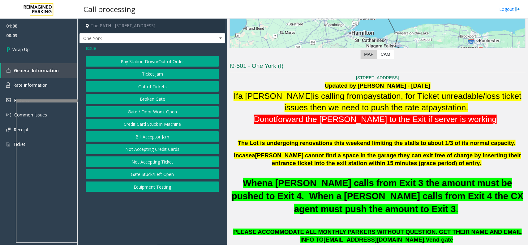
click at [93, 47] on span "Issue" at bounding box center [91, 48] width 11 height 7
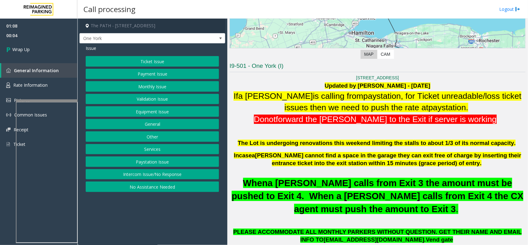
click at [158, 148] on button "Services" at bounding box center [152, 149] width 133 height 11
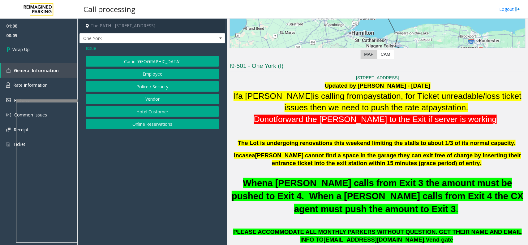
click at [83, 49] on div "Issue Car in Tow Employee Police / Security Vendor Hotel Customer Online Reserv…" at bounding box center [153, 87] width 146 height 89
click at [88, 49] on span "Issue" at bounding box center [91, 48] width 11 height 7
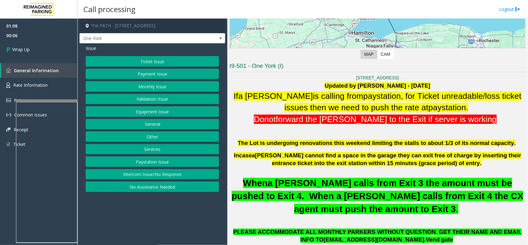
click at [156, 136] on button "Other" at bounding box center [152, 136] width 133 height 11
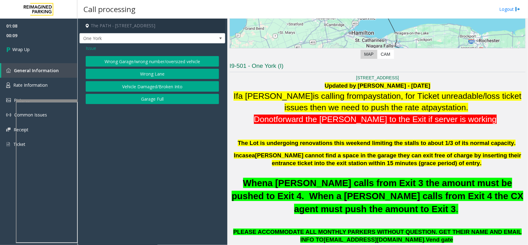
click at [150, 62] on button "Wrong Garage/wrong number/oversized vehicle" at bounding box center [152, 61] width 133 height 11
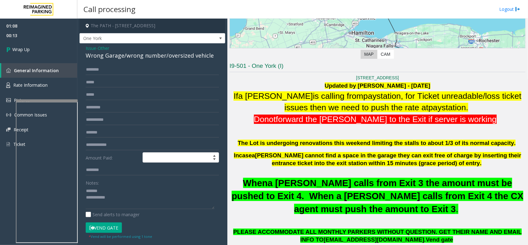
click at [133, 56] on div "Wrong Garage/wrong number/oversized vehicle" at bounding box center [152, 55] width 133 height 8
click at [136, 197] on textarea at bounding box center [150, 197] width 129 height 23
click at [132, 201] on textarea at bounding box center [150, 197] width 129 height 23
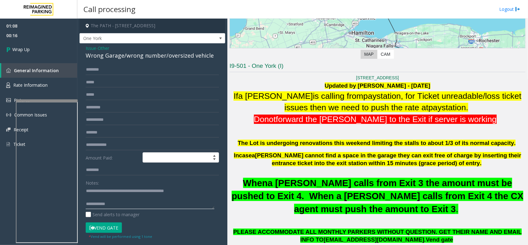
click at [131, 203] on textarea at bounding box center [150, 197] width 129 height 23
type textarea "**********"
click at [18, 36] on span "00:20" at bounding box center [38, 36] width 77 height 10
click at [24, 50] on span "Wrap Up" at bounding box center [20, 49] width 17 height 7
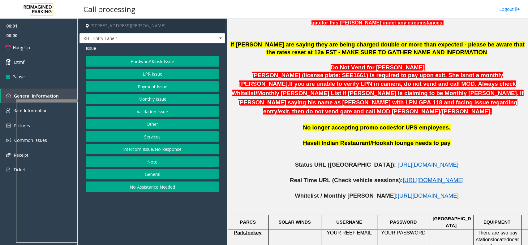
scroll to position [271, 0]
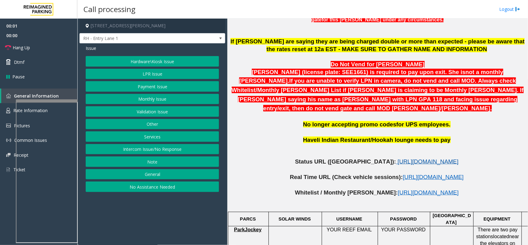
click at [398, 158] on span "[URL][DOMAIN_NAME]" at bounding box center [428, 161] width 61 height 7
click at [179, 146] on button "Intercom Issue/No Response" at bounding box center [152, 149] width 133 height 11
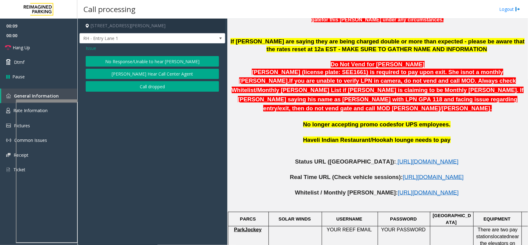
click at [182, 58] on button "No Response/Unable to hear [PERSON_NAME]" at bounding box center [152, 61] width 133 height 11
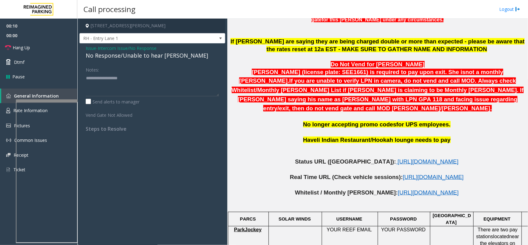
click at [162, 53] on div "No Response/Unable to hear [PERSON_NAME]" at bounding box center [152, 55] width 133 height 8
type textarea "**********"
click at [42, 46] on link "Hang Up" at bounding box center [38, 47] width 77 height 15
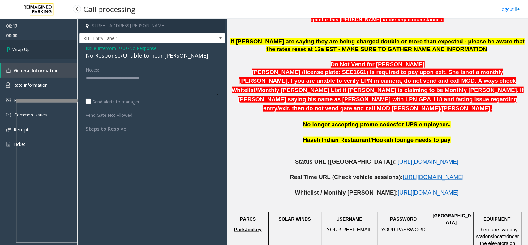
click at [42, 46] on link "Wrap Up" at bounding box center [38, 49] width 77 height 18
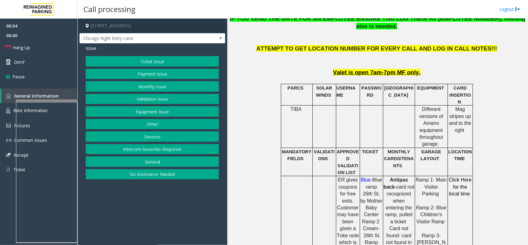
scroll to position [310, 0]
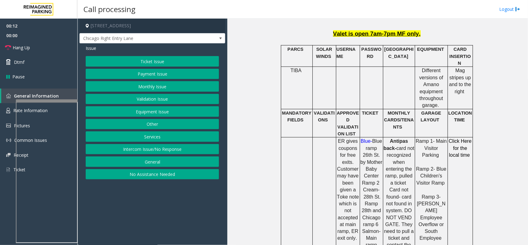
drag, startPoint x: 125, startPoint y: 149, endPoint x: 127, endPoint y: 144, distance: 4.8
click at [126, 147] on button "Intercom Issue/No Response" at bounding box center [152, 149] width 133 height 11
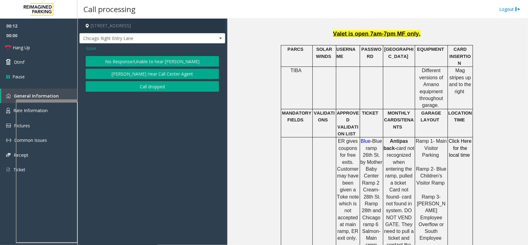
click at [150, 59] on button "No Response/Unable to hear [PERSON_NAME]" at bounding box center [152, 61] width 133 height 11
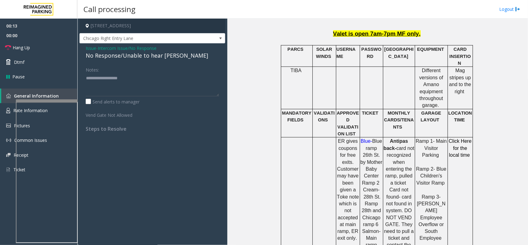
click at [148, 54] on div "No Response/Unable to hear [PERSON_NAME]" at bounding box center [152, 55] width 133 height 8
type textarea "**********"
click at [54, 48] on link "Hang Up" at bounding box center [38, 47] width 77 height 15
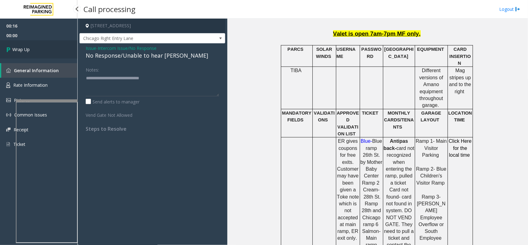
click at [54, 48] on link "Wrap Up" at bounding box center [38, 49] width 77 height 18
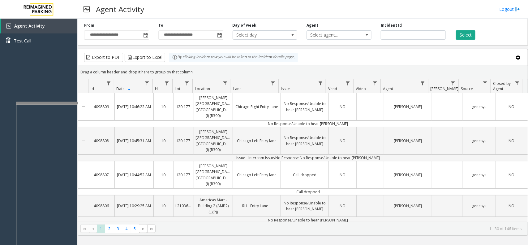
click at [62, 102] on div at bounding box center [47, 103] width 62 height 2
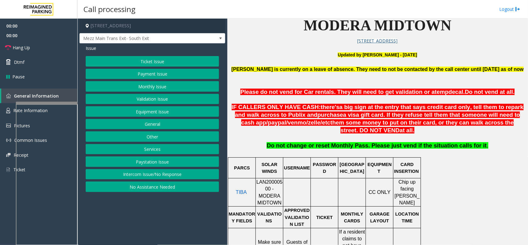
scroll to position [193, 0]
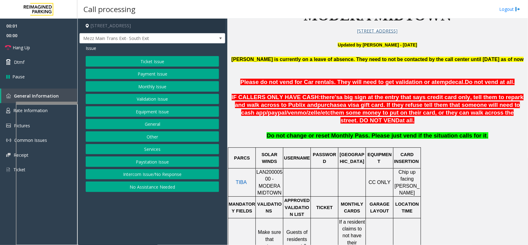
click at [268, 175] on span "LAN20000500 - MODERA MIDTOWN" at bounding box center [270, 182] width 26 height 26
copy span "LAN20000500"
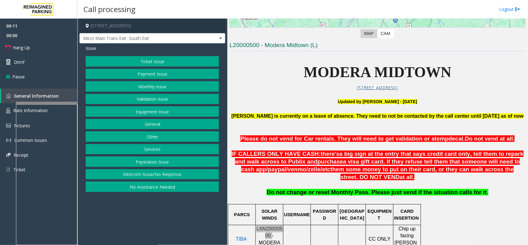
scroll to position [155, 0]
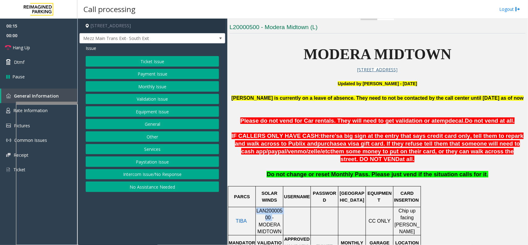
click at [188, 73] on button "Payment Issue" at bounding box center [152, 74] width 133 height 11
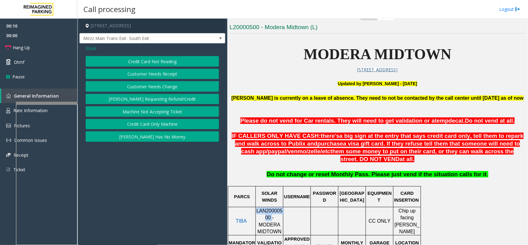
drag, startPoint x: 171, startPoint y: 63, endPoint x: 171, endPoint y: 46, distance: 17.0
click at [171, 61] on button "Credit Card Not Reading" at bounding box center [152, 61] width 133 height 11
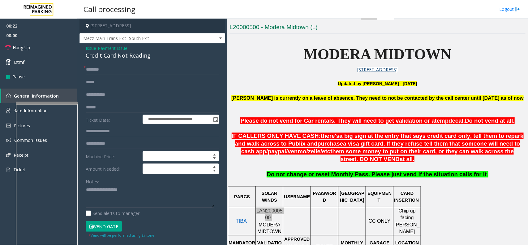
scroll to position [193, 0]
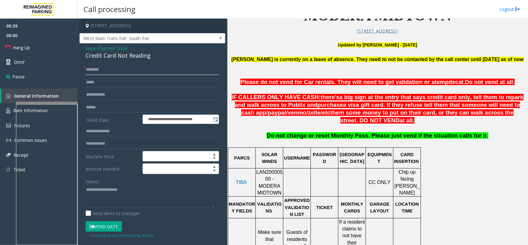
click at [101, 72] on input "text" at bounding box center [152, 69] width 133 height 11
click at [103, 56] on div "Credit Card Not Reading" at bounding box center [152, 55] width 133 height 8
type textarea "**********"
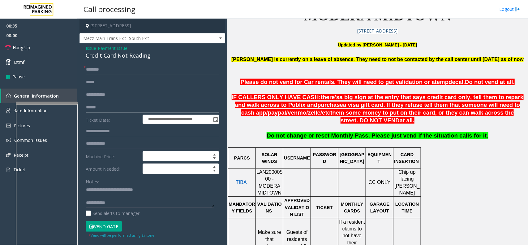
click at [113, 108] on input "text" at bounding box center [152, 107] width 133 height 11
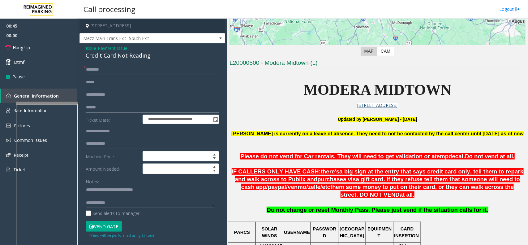
scroll to position [116, 0]
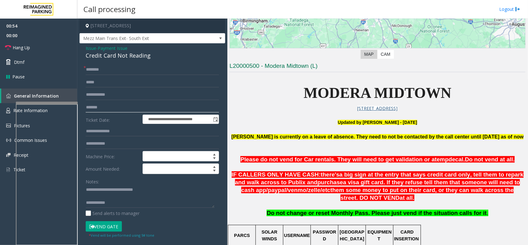
type input "*******"
click at [116, 72] on input "text" at bounding box center [152, 69] width 133 height 11
type input "*"
type input "*****"
click at [161, 206] on textarea at bounding box center [150, 196] width 129 height 23
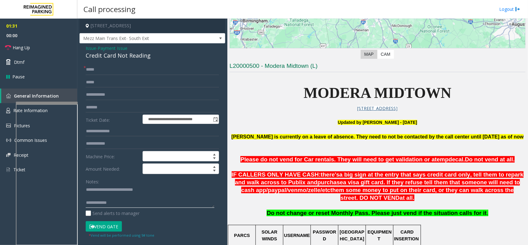
scroll to position [39, 0]
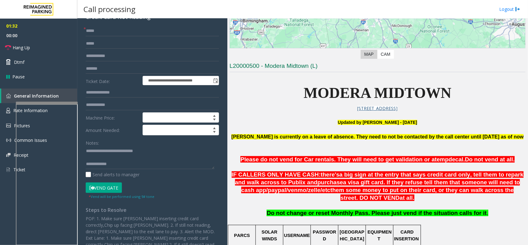
click at [111, 189] on button "Vend Gate" at bounding box center [104, 187] width 36 height 11
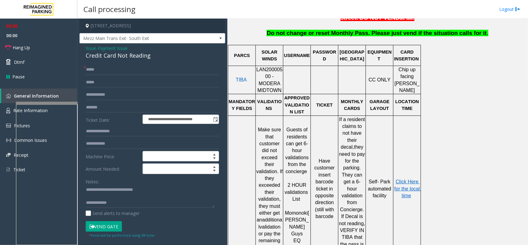
scroll to position [310, 0]
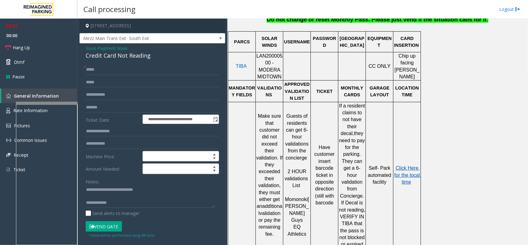
click at [406, 165] on span "Click Here for the local time" at bounding box center [408, 174] width 27 height 19
click at [96, 227] on button "Vend Gate" at bounding box center [104, 226] width 36 height 11
click at [108, 222] on button "Vend Gate" at bounding box center [104, 226] width 36 height 11
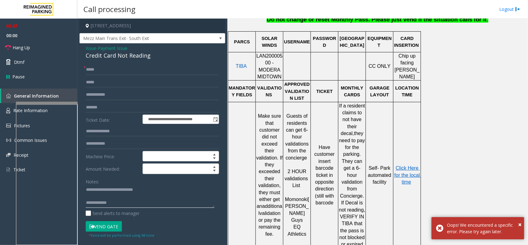
click at [123, 202] on textarea at bounding box center [150, 196] width 129 height 23
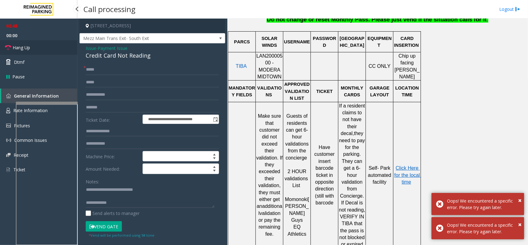
click at [36, 49] on link "Hang Up" at bounding box center [38, 47] width 77 height 15
click at [125, 203] on textarea at bounding box center [150, 196] width 129 height 23
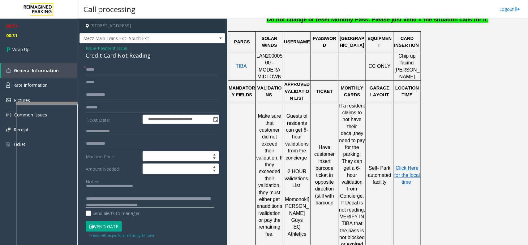
scroll to position [11, 0]
click at [178, 203] on textarea at bounding box center [150, 196] width 129 height 23
click at [107, 205] on textarea at bounding box center [150, 196] width 129 height 23
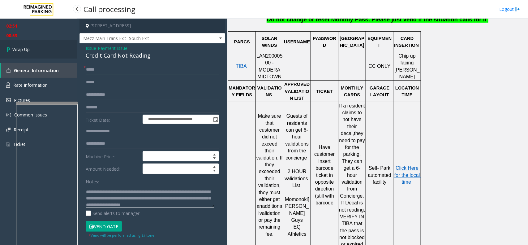
type textarea "**********"
click at [36, 45] on link "Wrap Up" at bounding box center [38, 49] width 77 height 18
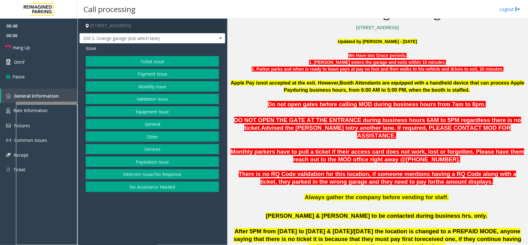
scroll to position [193, 0]
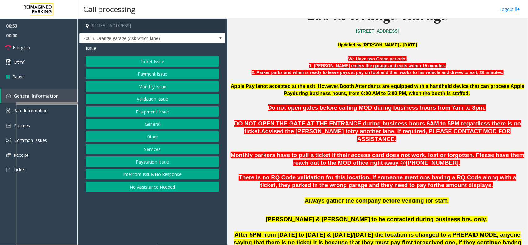
click at [205, 62] on button "Ticket Issue" at bounding box center [152, 61] width 133 height 11
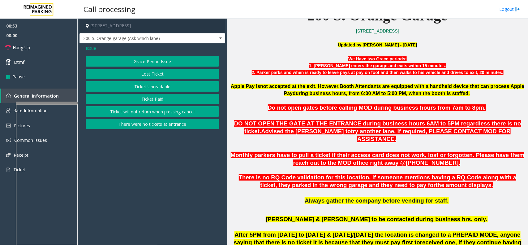
click at [174, 84] on button "Ticket Unreadable" at bounding box center [152, 86] width 133 height 11
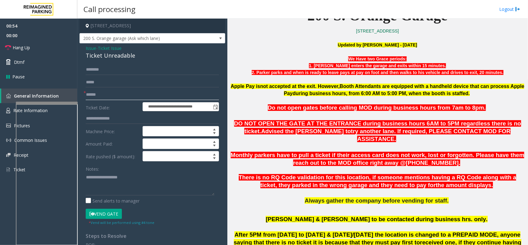
click at [117, 93] on input "text" at bounding box center [152, 94] width 133 height 11
type textarea "**********"
click at [89, 95] on input "text" at bounding box center [152, 94] width 133 height 11
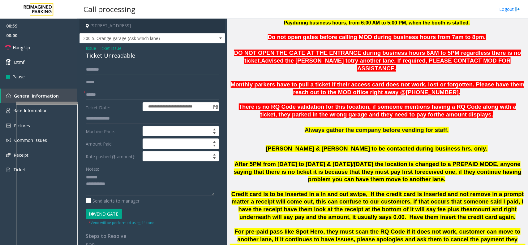
scroll to position [271, 0]
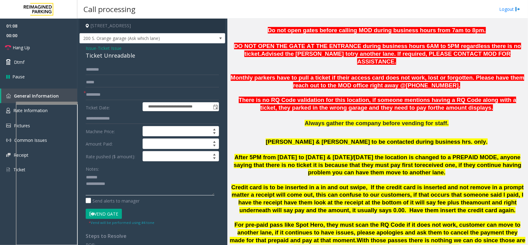
click at [108, 176] on textarea at bounding box center [150, 183] width 129 height 23
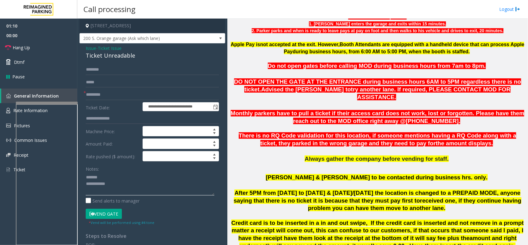
scroll to position [232, 0]
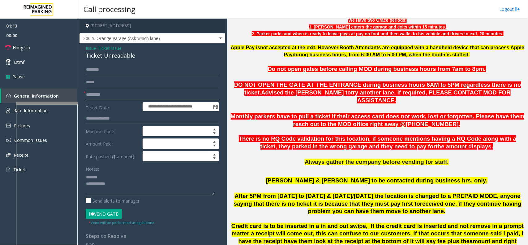
click at [93, 96] on input "*********" at bounding box center [152, 94] width 133 height 11
click at [109, 95] on input "*********" at bounding box center [152, 94] width 133 height 11
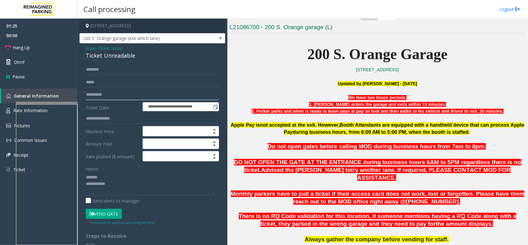
scroll to position [193, 0]
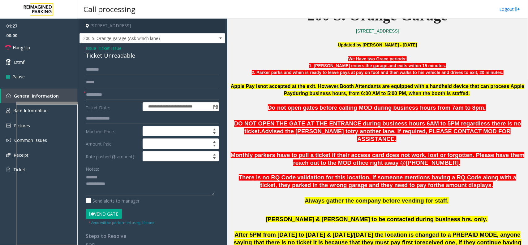
click at [115, 94] on input "**********" at bounding box center [152, 94] width 133 height 11
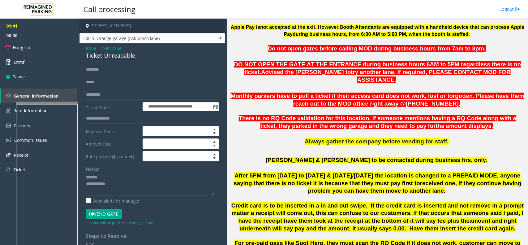
scroll to position [271, 0]
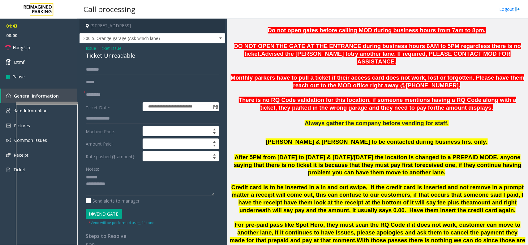
type input "*********"
drag, startPoint x: 109, startPoint y: 220, endPoint x: 114, endPoint y: 213, distance: 8.8
click at [111, 217] on div "Vend Gate * Vend will be performed using #4 tone" at bounding box center [152, 217] width 137 height 17
click at [114, 213] on button "Vend Gate" at bounding box center [104, 214] width 36 height 11
click at [186, 179] on textarea at bounding box center [150, 183] width 129 height 23
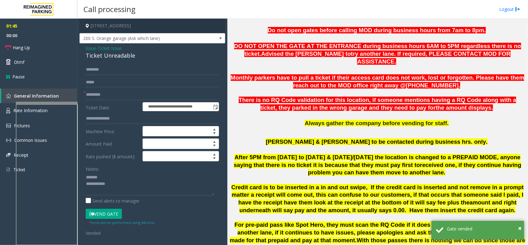
click at [118, 56] on div "Ticket Unreadable" at bounding box center [152, 55] width 133 height 8
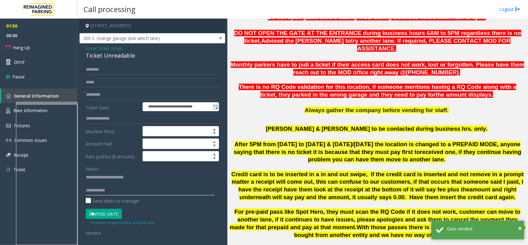
scroll to position [155, 0]
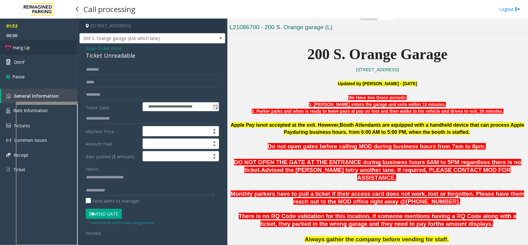
click at [27, 50] on span "Hang Up" at bounding box center [21, 47] width 17 height 7
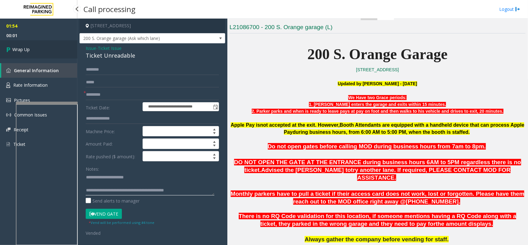
type textarea "**********"
click at [30, 56] on link "Wrap Up" at bounding box center [38, 49] width 77 height 18
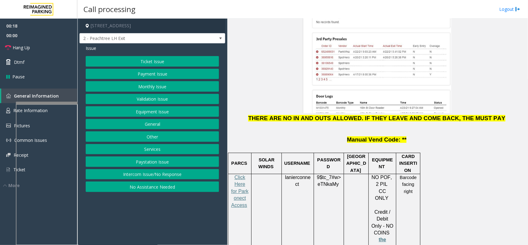
scroll to position [890, 0]
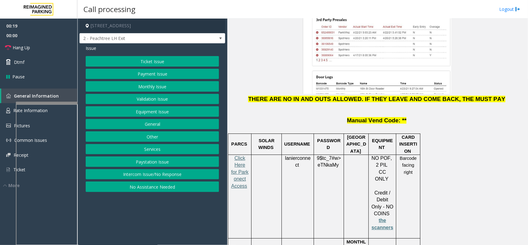
click at [240, 155] on span "Click Here for Parkonect Access" at bounding box center [239, 171] width 17 height 33
click at [147, 64] on button "Ticket Issue" at bounding box center [152, 61] width 133 height 11
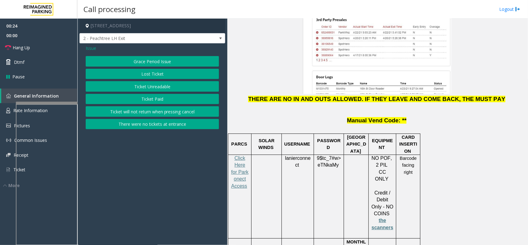
click at [149, 83] on button "Ticket Unreadable" at bounding box center [152, 86] width 133 height 11
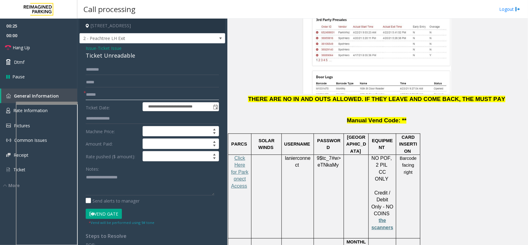
click at [134, 92] on input "text" at bounding box center [152, 94] width 133 height 11
click at [298, 155] on span "lanierconnect" at bounding box center [298, 161] width 26 height 12
click at [128, 98] on input "text" at bounding box center [152, 94] width 133 height 11
type input "*"
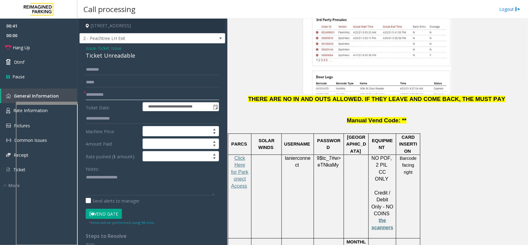
type input "**********"
click at [327, 162] on span "eTNkaMy" at bounding box center [328, 165] width 21 height 6
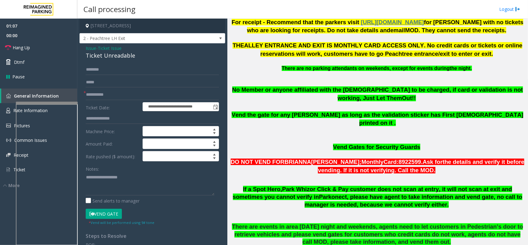
scroll to position [387, 0]
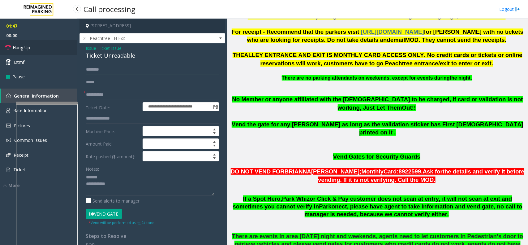
click at [33, 42] on link "Hang Up" at bounding box center [38, 47] width 77 height 15
click at [111, 54] on div "Ticket Unreadable" at bounding box center [152, 55] width 133 height 8
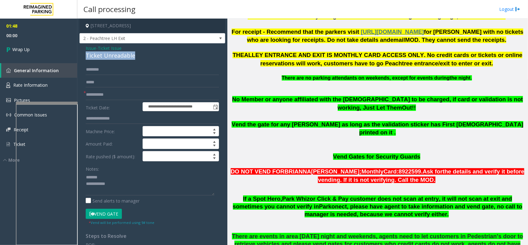
click at [111, 54] on div "Ticket Unreadable" at bounding box center [152, 55] width 133 height 8
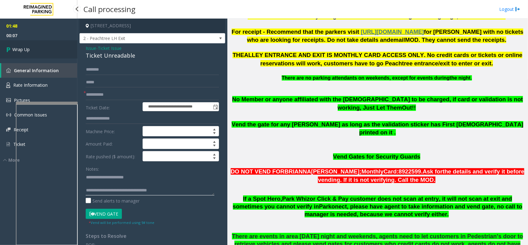
type textarea "**********"
click at [46, 57] on link "Wrap Up" at bounding box center [38, 49] width 77 height 18
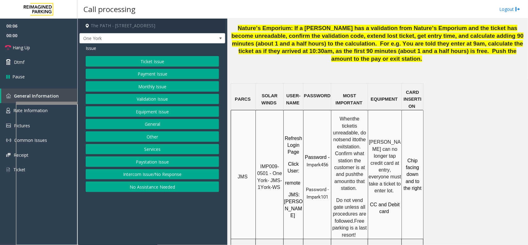
scroll to position [464, 0]
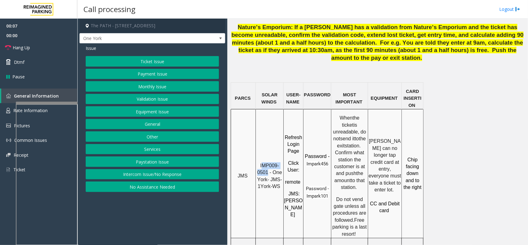
drag, startPoint x: 269, startPoint y: 126, endPoint x: 263, endPoint y: 118, distance: 10.3
click at [263, 163] on span "IMP009-0501 - One York- JMS-1York-WS" at bounding box center [271, 176] width 26 height 26
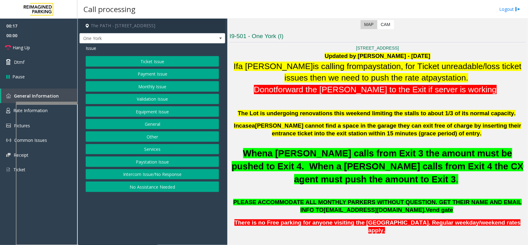
scroll to position [163, 0]
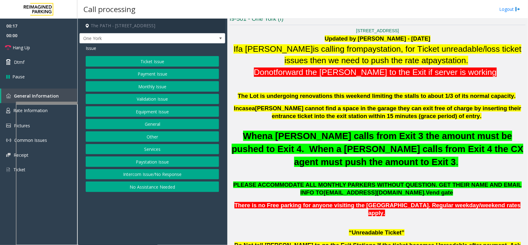
click at [183, 101] on button "Validation Issue" at bounding box center [152, 99] width 133 height 11
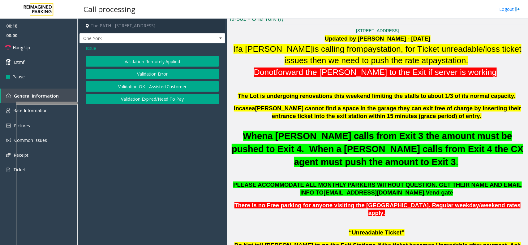
click at [169, 70] on button "Validation Error" at bounding box center [152, 74] width 133 height 11
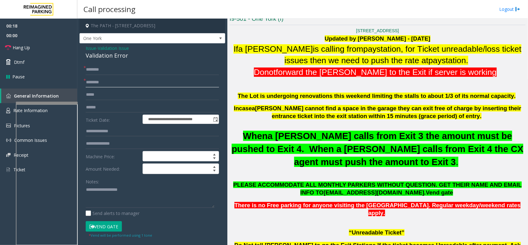
click at [97, 80] on input "text" at bounding box center [152, 82] width 133 height 11
click at [98, 102] on input "text" at bounding box center [152, 107] width 133 height 11
drag, startPoint x: 113, startPoint y: 79, endPoint x: 106, endPoint y: 81, distance: 8.0
click at [106, 81] on input "**********" at bounding box center [152, 82] width 133 height 11
click at [96, 95] on input "text" at bounding box center [152, 94] width 133 height 11
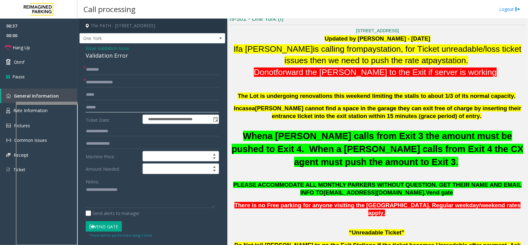
click at [94, 105] on input "text" at bounding box center [152, 107] width 133 height 11
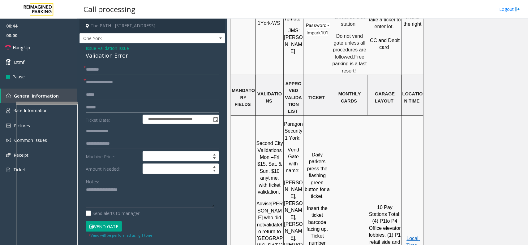
scroll to position [666, 0]
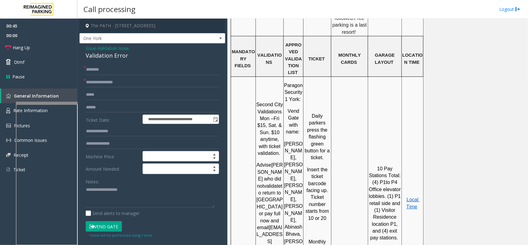
copy p "Emporium"
click at [114, 80] on input "**********" at bounding box center [152, 82] width 133 height 11
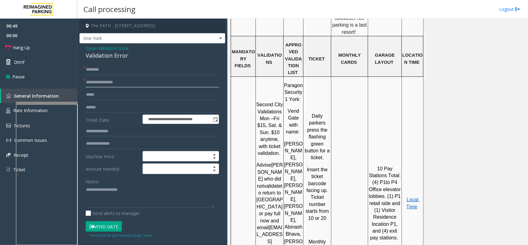
paste input "text"
type input "**********"
click at [106, 108] on input "text" at bounding box center [152, 107] width 133 height 11
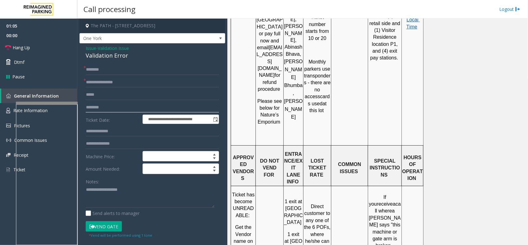
scroll to position [860, 0]
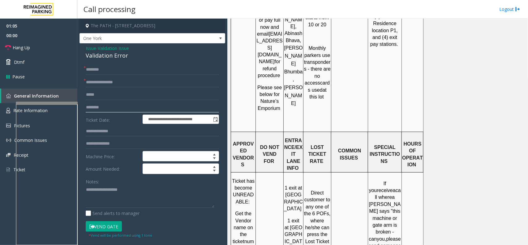
type input "********"
click at [109, 130] on input "text" at bounding box center [152, 131] width 133 height 11
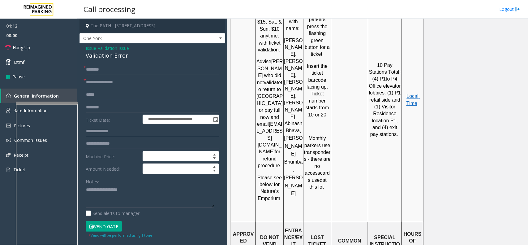
scroll to position [744, 0]
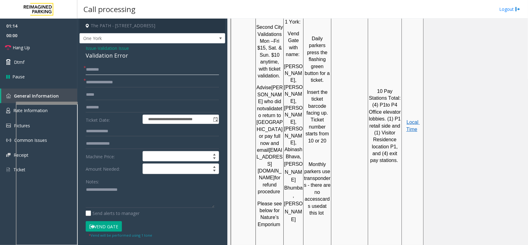
click at [93, 72] on input "text" at bounding box center [152, 69] width 133 height 11
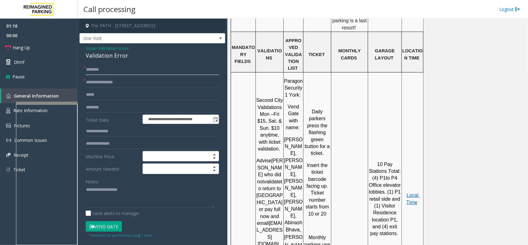
scroll to position [666, 0]
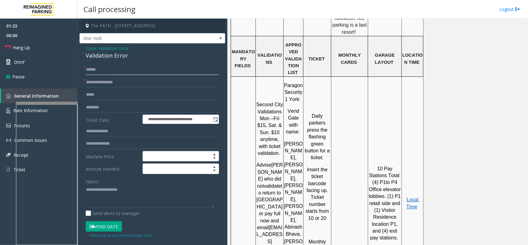
type input "******"
click at [113, 191] on textarea at bounding box center [150, 196] width 129 height 23
click at [104, 189] on textarea at bounding box center [150, 196] width 129 height 23
click at [106, 189] on textarea at bounding box center [150, 196] width 129 height 23
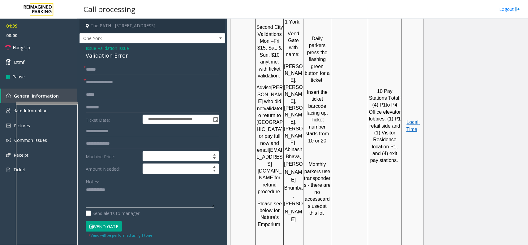
scroll to position [627, 0]
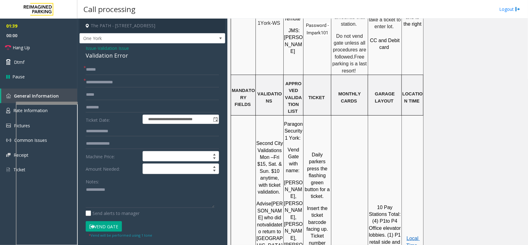
click at [418, 243] on span at bounding box center [418, 245] width 1 height 5
click at [410, 235] on p "Local Time" at bounding box center [412, 242] width 21 height 14
click at [411, 236] on span "Local Time" at bounding box center [414, 242] width 14 height 12
click at [118, 199] on textarea at bounding box center [150, 196] width 129 height 23
click at [102, 71] on input "******" at bounding box center [152, 69] width 133 height 11
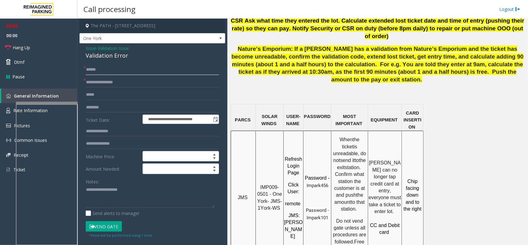
scroll to position [434, 0]
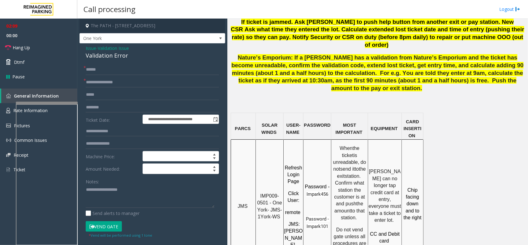
click at [105, 223] on button "Vend Gate" at bounding box center [104, 226] width 36 height 11
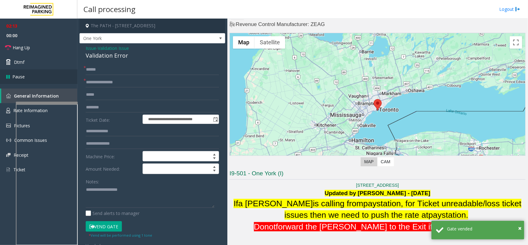
scroll to position [8, 0]
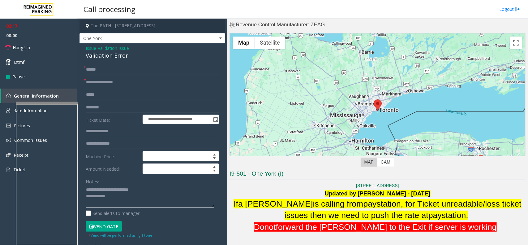
click at [126, 189] on textarea at bounding box center [150, 196] width 129 height 23
click at [127, 189] on textarea at bounding box center [150, 196] width 129 height 23
click at [128, 189] on textarea at bounding box center [150, 196] width 129 height 23
click at [122, 191] on textarea at bounding box center [150, 196] width 129 height 23
click at [128, 190] on textarea at bounding box center [150, 196] width 129 height 23
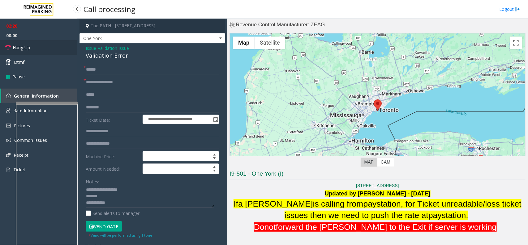
click at [48, 47] on link "Hang Up" at bounding box center [38, 47] width 77 height 15
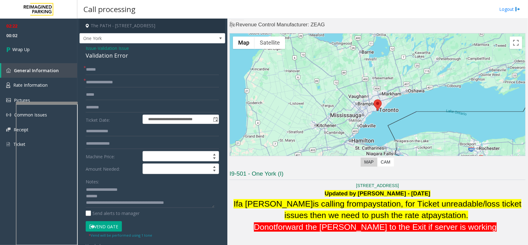
click at [93, 58] on div "Validation Error" at bounding box center [152, 55] width 133 height 8
click at [94, 58] on div "Validation Error" at bounding box center [152, 55] width 133 height 8
type textarea "**********"
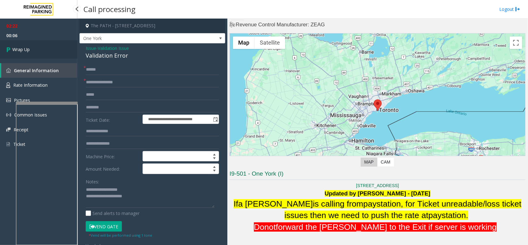
click at [24, 47] on span "Wrap Up" at bounding box center [20, 49] width 17 height 7
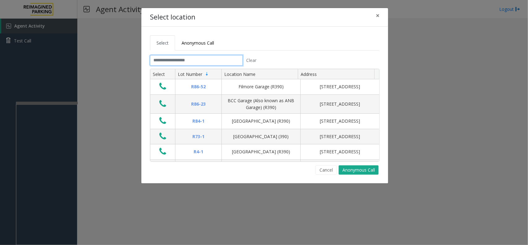
click at [189, 63] on input "text" at bounding box center [196, 60] width 93 height 11
drag, startPoint x: 372, startPoint y: 15, endPoint x: 375, endPoint y: 17, distance: 3.3
click at [375, 17] on button "×" at bounding box center [378, 15] width 12 height 15
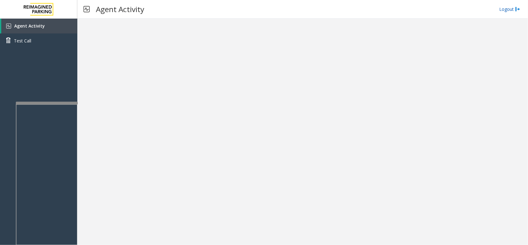
click at [510, 6] on link "Logout" at bounding box center [510, 9] width 21 height 7
